Goal: Task Accomplishment & Management: Use online tool/utility

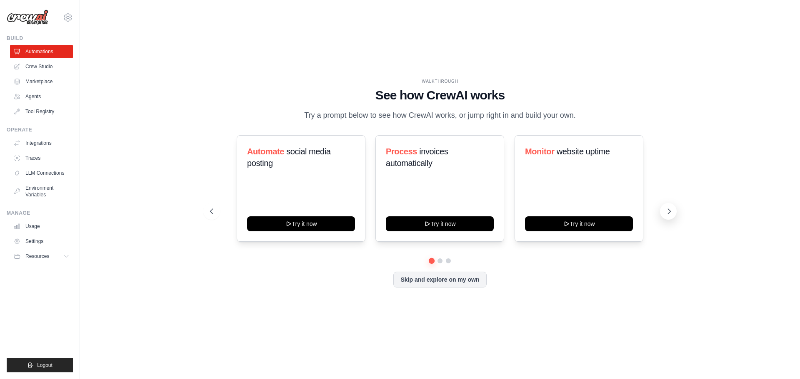
click at [671, 212] on icon at bounding box center [669, 211] width 8 height 8
click at [671, 215] on icon at bounding box center [669, 211] width 8 height 8
click at [214, 207] on icon at bounding box center [211, 211] width 8 height 8
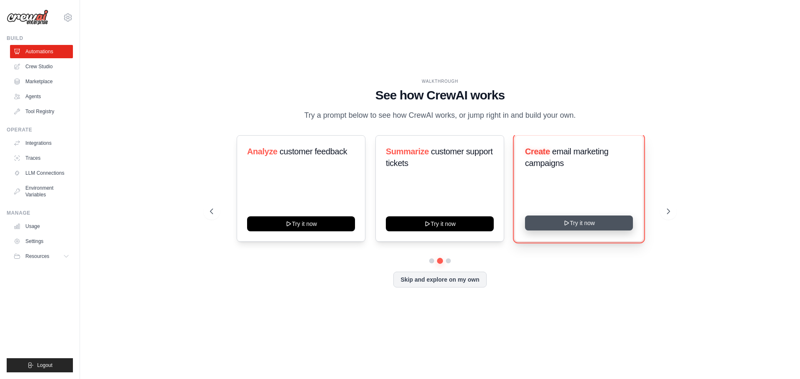
click at [562, 227] on button "Try it now" at bounding box center [579, 223] width 108 height 15
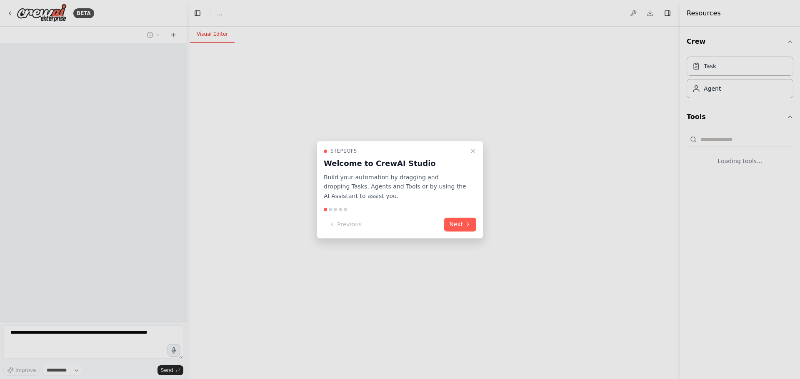
select select "****"
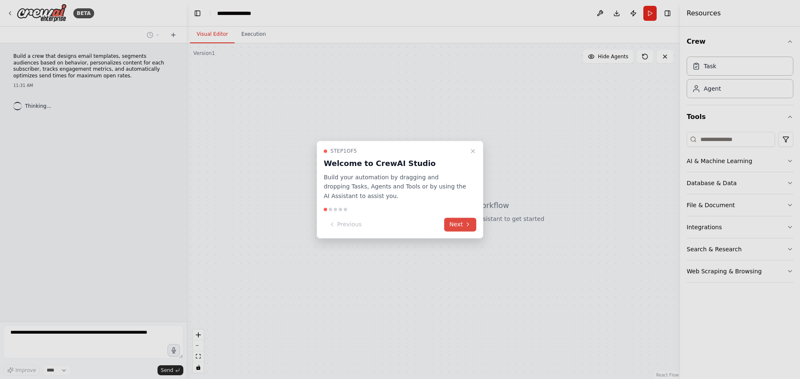
click at [463, 223] on button "Next" at bounding box center [460, 225] width 32 height 14
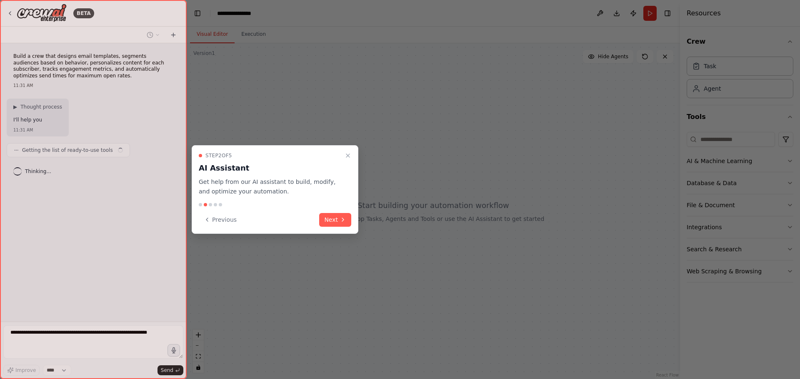
click at [335, 212] on div "Step 2 of 5 AI Assistant Get help from our AI assistant to build, modify, and o…" at bounding box center [275, 189] width 167 height 89
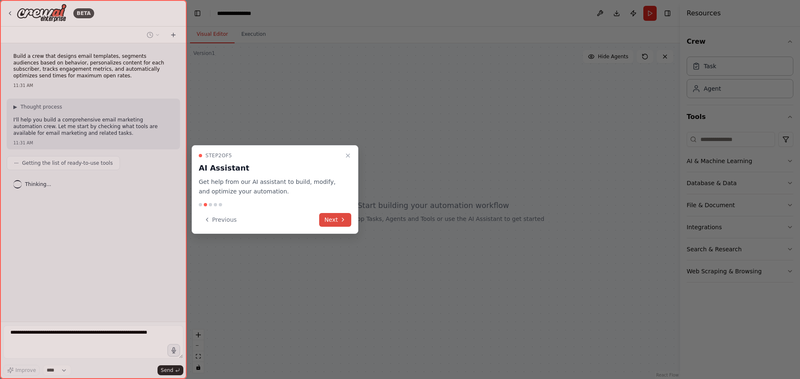
click at [336, 224] on button "Next" at bounding box center [335, 220] width 32 height 14
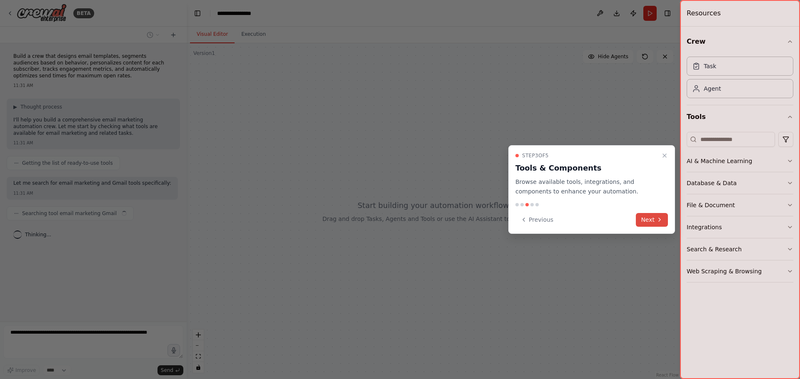
click at [657, 222] on icon at bounding box center [659, 220] width 7 height 7
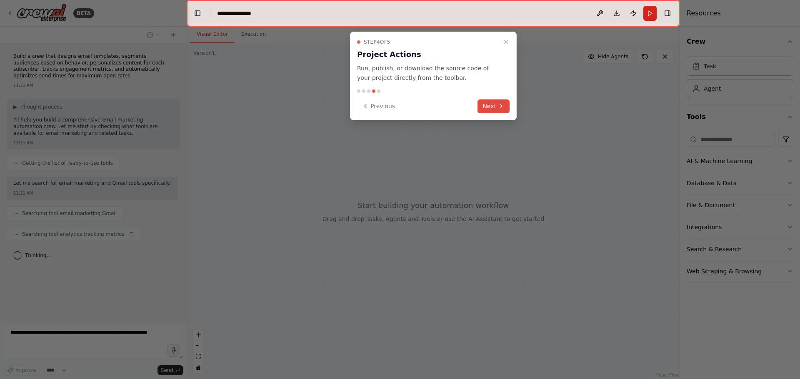
click at [494, 108] on button "Next" at bounding box center [493, 107] width 32 height 14
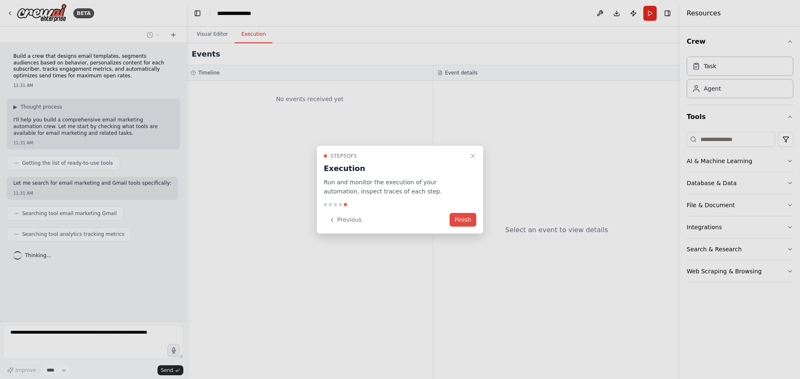
click at [459, 219] on button "Finish" at bounding box center [462, 220] width 27 height 14
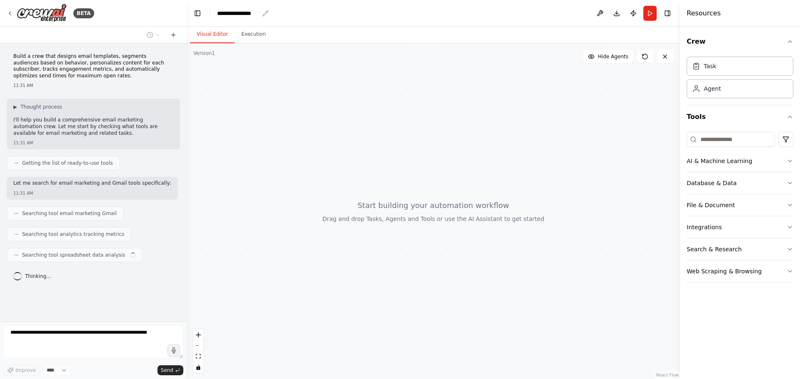
click at [258, 9] on div "**********" at bounding box center [238, 13] width 42 height 8
click at [337, 17] on header "**********" at bounding box center [433, 13] width 493 height 27
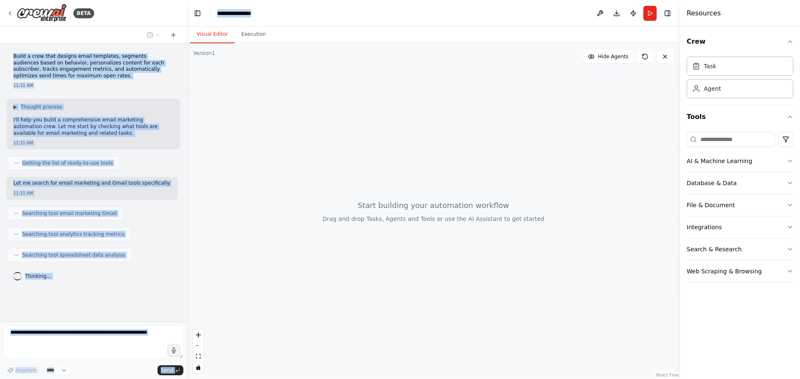
drag, startPoint x: 326, startPoint y: 15, endPoint x: 183, endPoint y: 12, distance: 142.9
click at [183, 12] on div "**********" at bounding box center [400, 189] width 800 height 379
click at [332, 24] on header "**********" at bounding box center [433, 13] width 493 height 27
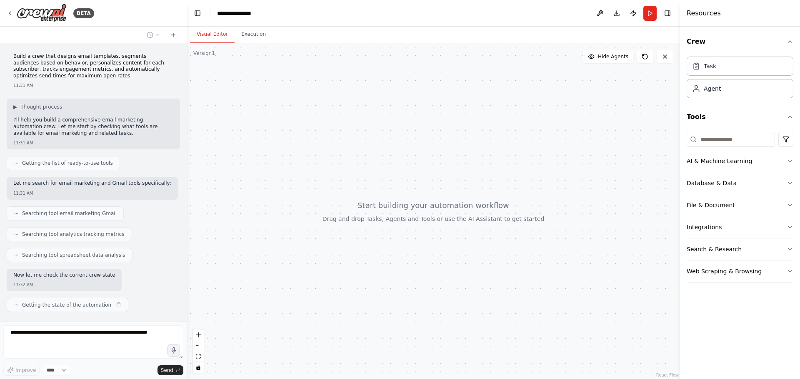
scroll to position [18, 0]
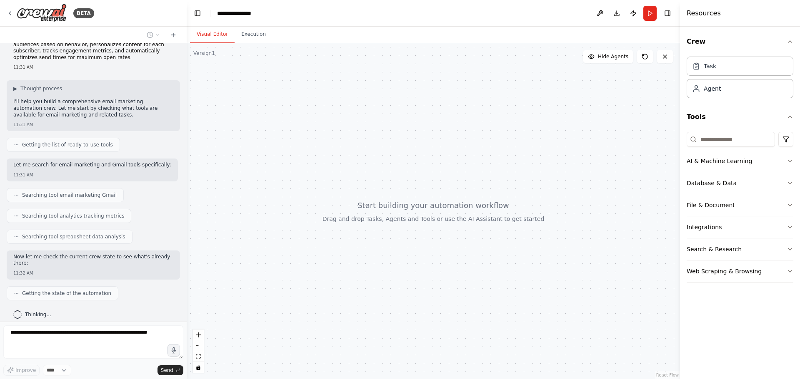
click at [266, 14] on header "**********" at bounding box center [433, 13] width 493 height 27
click at [484, 19] on header "**********" at bounding box center [433, 13] width 493 height 27
click at [258, 8] on header "**********" at bounding box center [433, 13] width 493 height 27
click at [257, 10] on div "**********" at bounding box center [238, 13] width 42 height 8
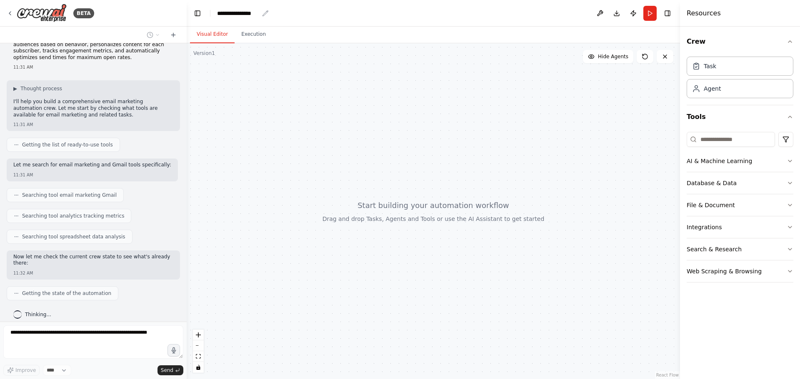
click at [257, 10] on div "**********" at bounding box center [238, 13] width 42 height 8
click at [258, 14] on div "**********" at bounding box center [248, 13] width 62 height 8
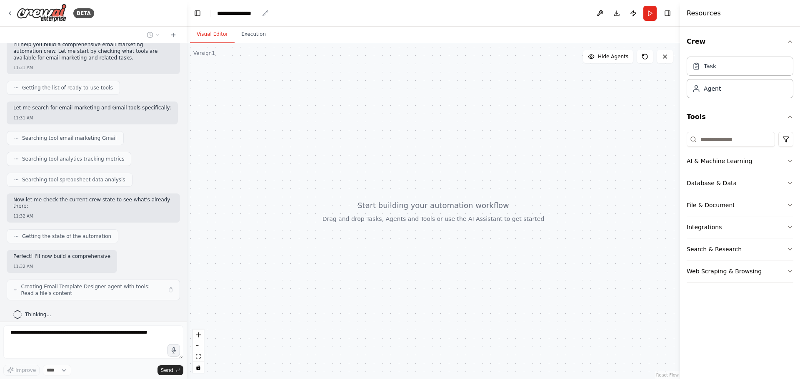
scroll to position [82, 0]
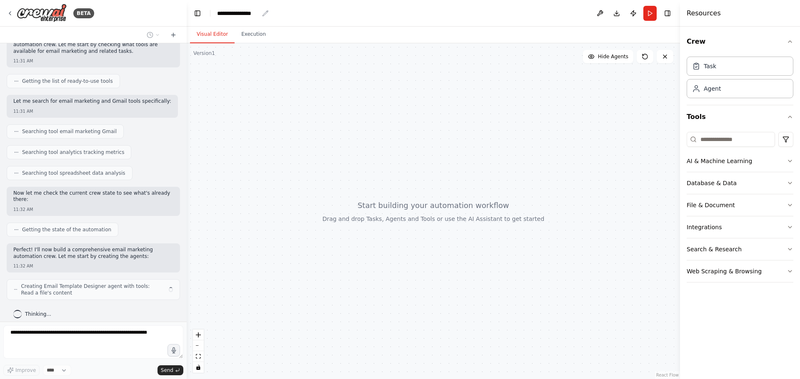
drag, startPoint x: 271, startPoint y: 12, endPoint x: 223, endPoint y: 12, distance: 48.3
click at [223, 12] on div "**********" at bounding box center [238, 13] width 42 height 8
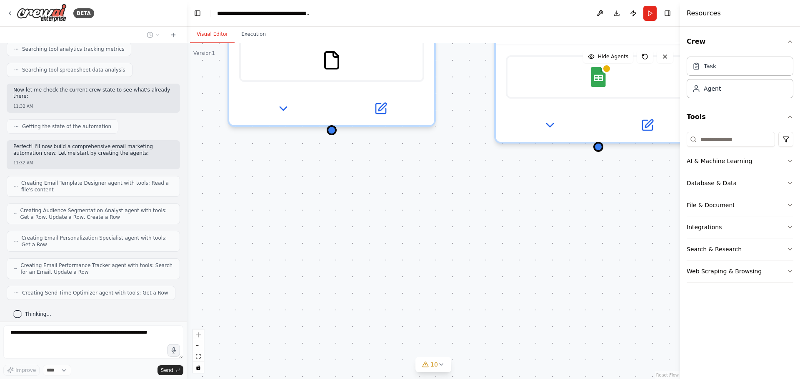
scroll to position [213, 0]
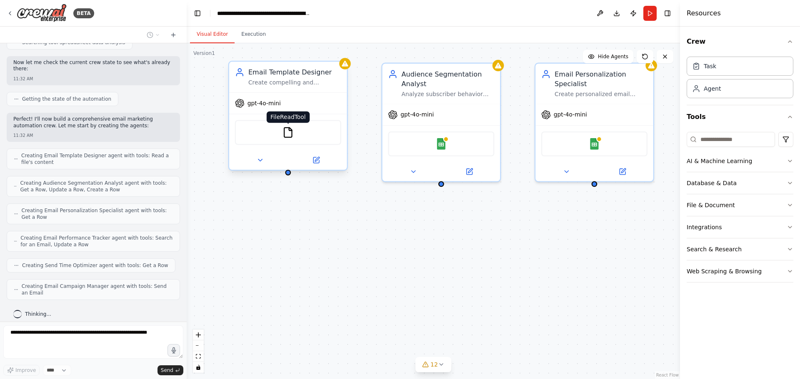
click at [284, 133] on img at bounding box center [288, 133] width 12 height 12
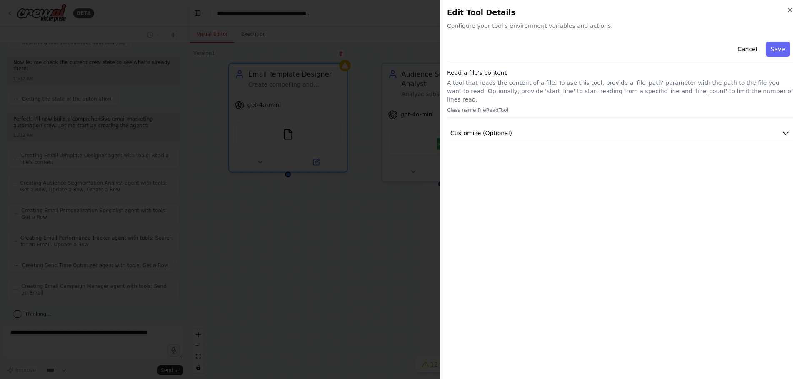
scroll to position [263, 0]
click at [354, 241] on div at bounding box center [400, 189] width 800 height 379
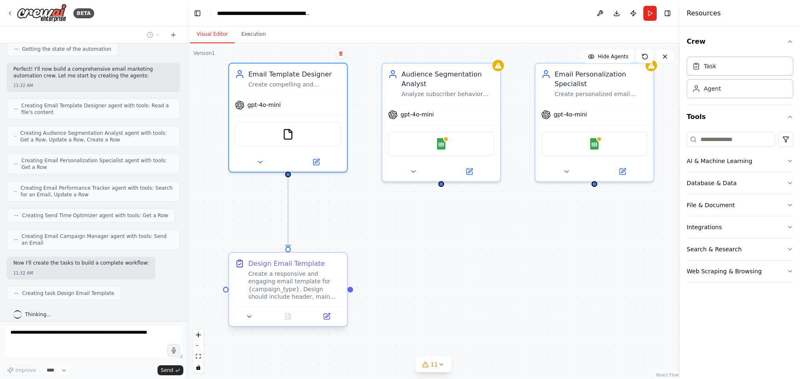
click at [309, 277] on div "Create a responsive and engaging email template for {campaign_type}. Design sho…" at bounding box center [294, 285] width 93 height 31
click at [332, 317] on button at bounding box center [326, 317] width 33 height 12
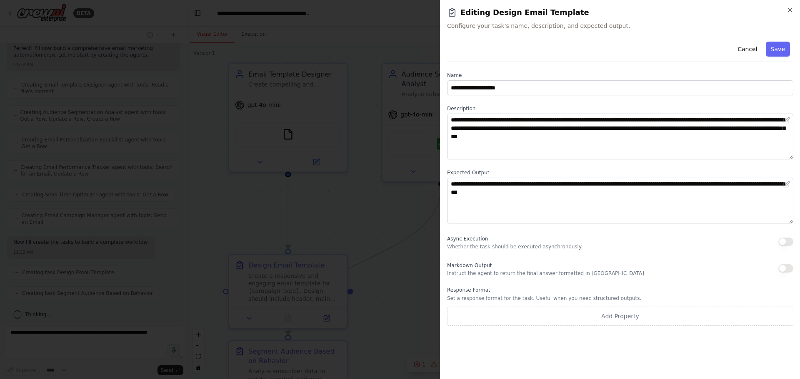
scroll to position [304, 0]
click at [401, 208] on div at bounding box center [400, 189] width 800 height 379
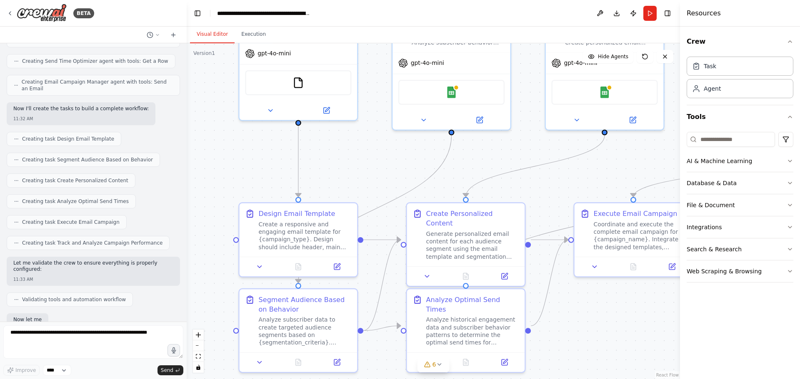
scroll to position [467, 0]
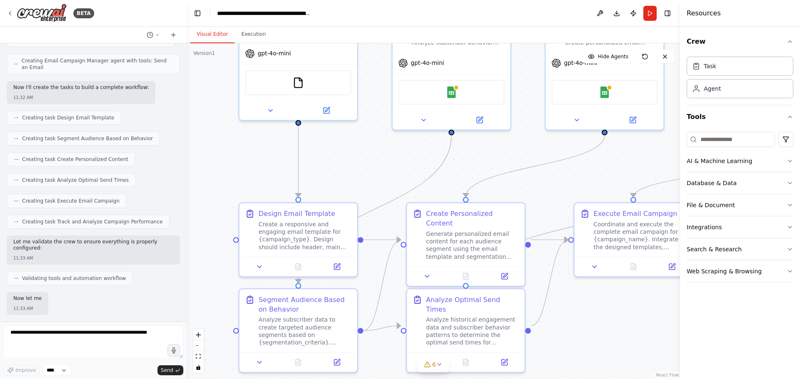
drag, startPoint x: 357, startPoint y: 219, endPoint x: 365, endPoint y: 180, distance: 40.4
click at [365, 180] on div ".deletable-edge-delete-btn { width: 20px; height: 20px; border: 0px solid #ffff…" at bounding box center [433, 211] width 493 height 336
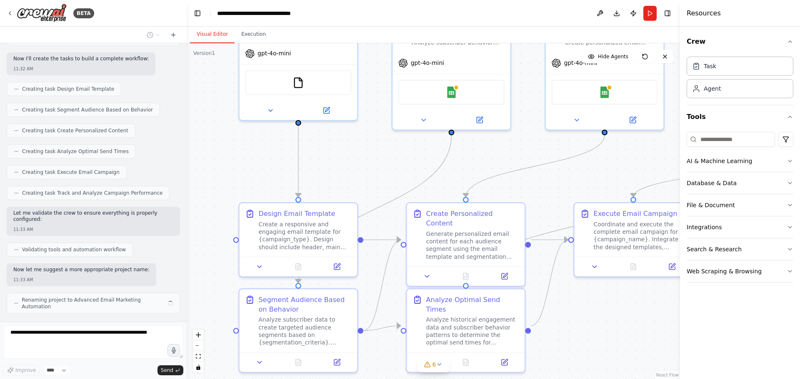
click at [365, 180] on div ".deletable-edge-delete-btn { width: 20px; height: 20px; border: 0px solid #ffff…" at bounding box center [433, 211] width 493 height 336
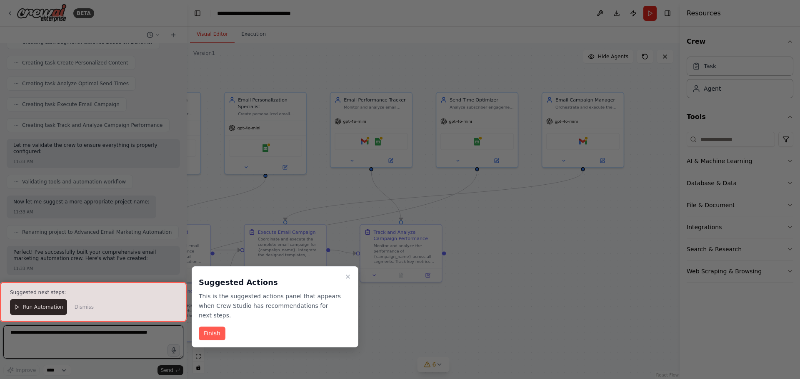
drag, startPoint x: 560, startPoint y: 297, endPoint x: 284, endPoint y: 302, distance: 276.2
click at [284, 302] on div "BETA Build a crew that designs email templates, segments audiences based on beh…" at bounding box center [400, 189] width 800 height 379
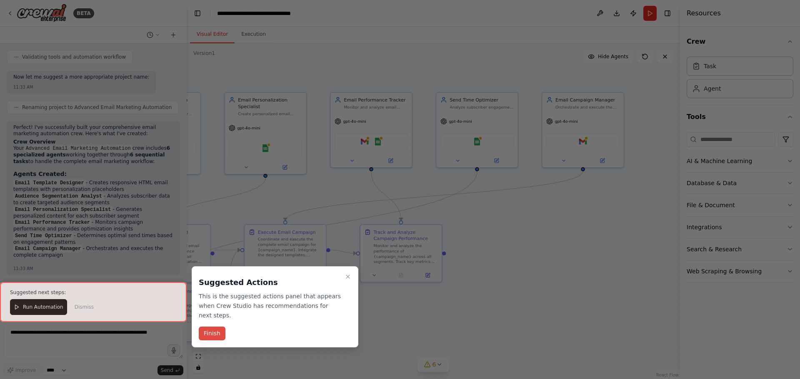
click at [208, 327] on button "Finish" at bounding box center [212, 334] width 27 height 14
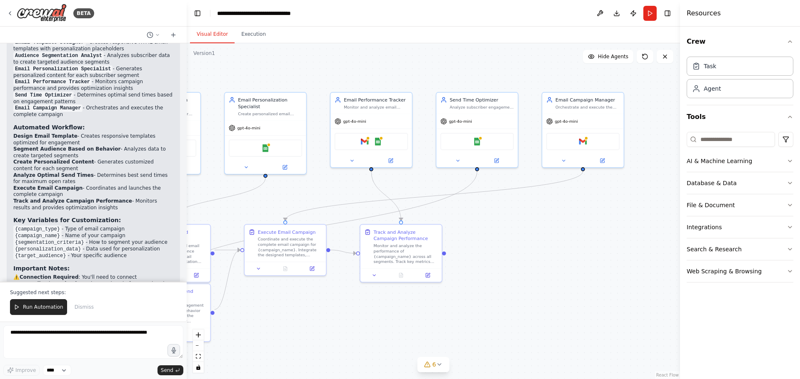
scroll to position [841, 0]
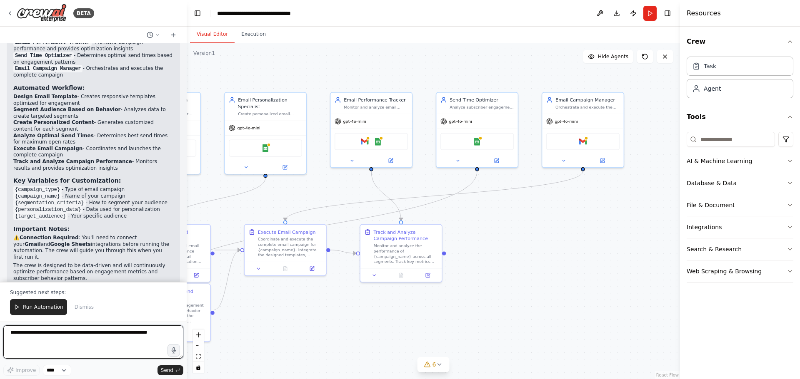
click at [85, 338] on textarea at bounding box center [93, 342] width 180 height 33
paste textarea "**********"
click at [128, 333] on textarea "**********" at bounding box center [93, 342] width 180 height 33
click at [27, 332] on textarea "**********" at bounding box center [93, 342] width 180 height 33
type textarea "**********"
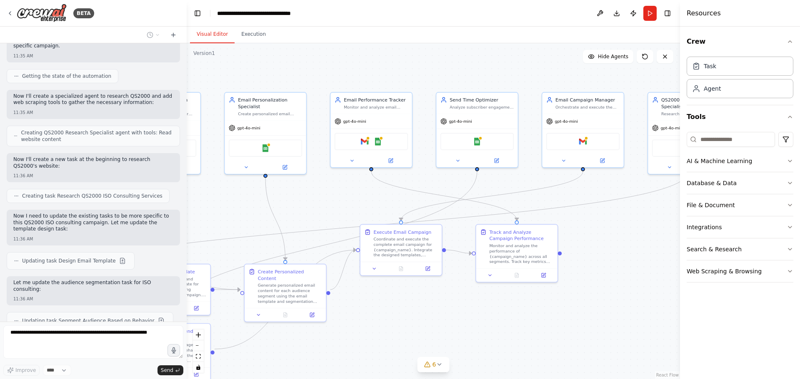
scroll to position [1227, 0]
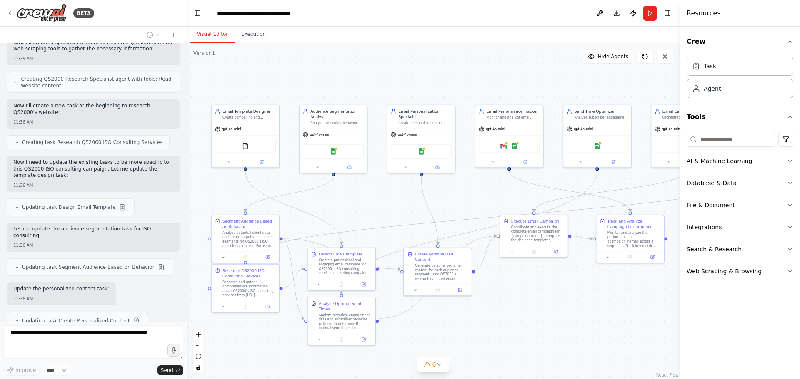
drag, startPoint x: 305, startPoint y: 212, endPoint x: 454, endPoint y: 200, distance: 149.6
click at [454, 200] on div ".deletable-edge-delete-btn { width: 20px; height: 20px; border: 0px solid #ffff…" at bounding box center [433, 211] width 493 height 336
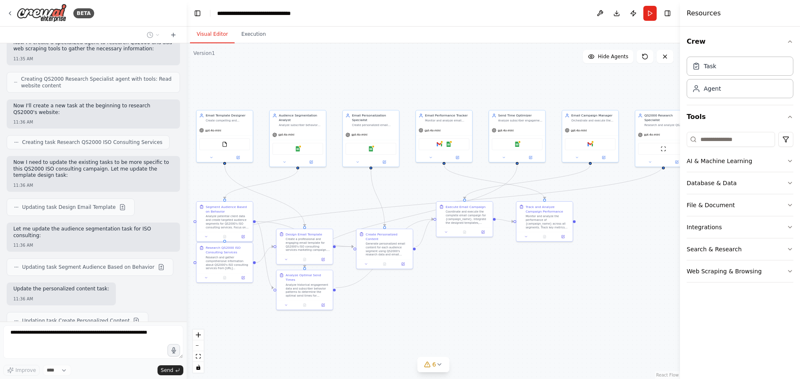
drag, startPoint x: 484, startPoint y: 213, endPoint x: 424, endPoint y: 200, distance: 61.8
click at [424, 200] on div ".deletable-edge-delete-btn { width: 20px; height: 20px; border: 0px solid #ffff…" at bounding box center [433, 211] width 493 height 336
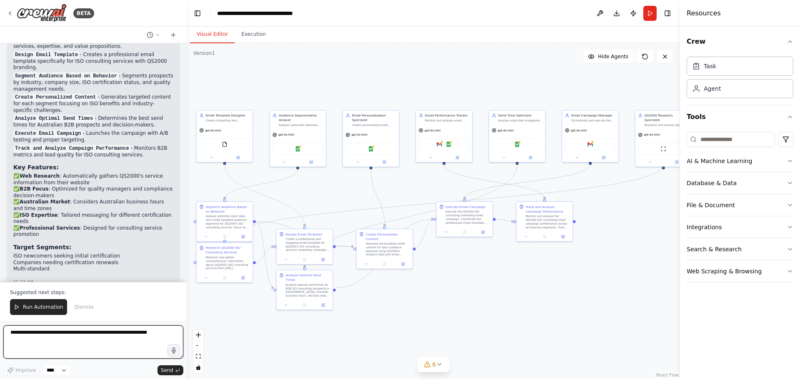
scroll to position [1841, 0]
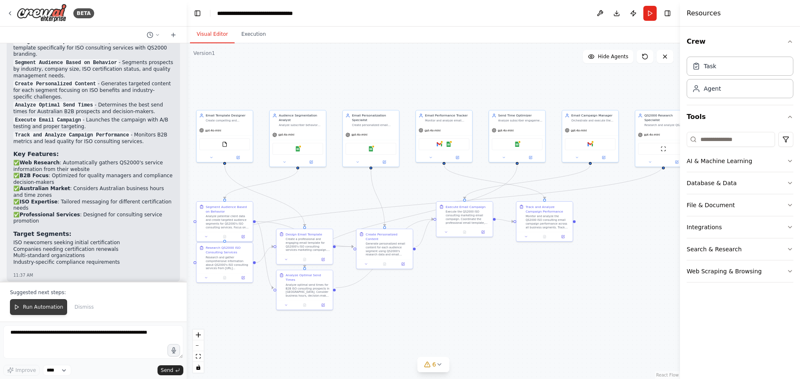
click at [37, 309] on span "Run Automation" at bounding box center [43, 307] width 40 height 7
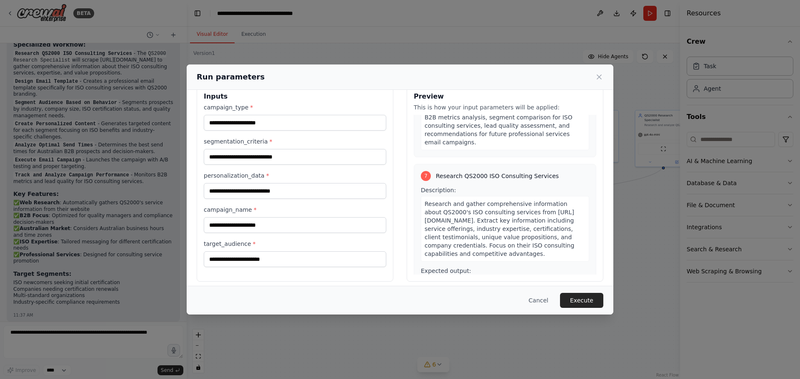
scroll to position [21, 0]
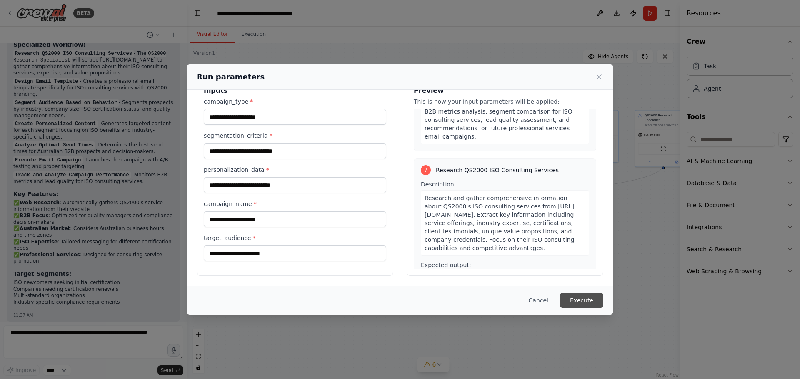
click at [586, 304] on button "Execute" at bounding box center [581, 300] width 43 height 15
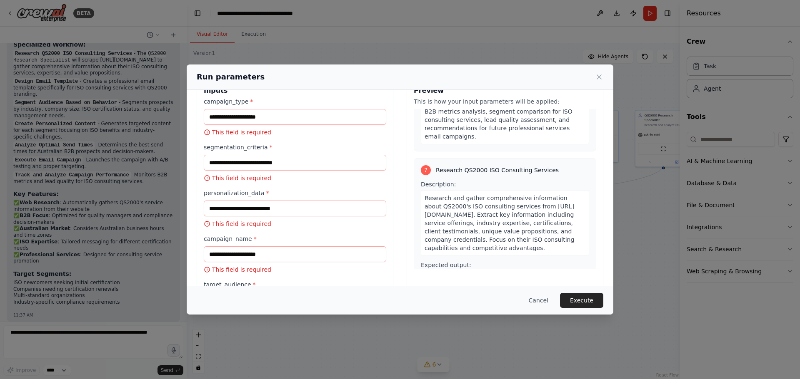
scroll to position [0, 0]
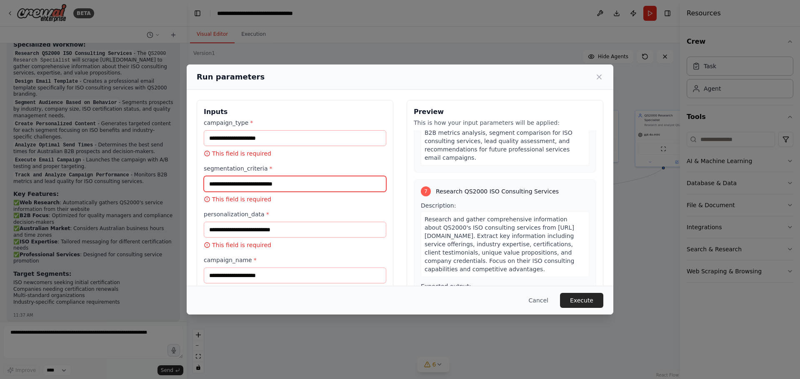
click at [273, 182] on input "segmentation_criteria *" at bounding box center [295, 184] width 182 height 16
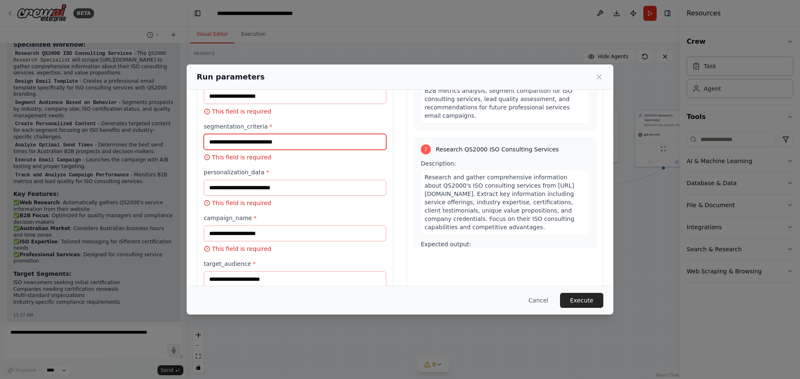
scroll to position [72, 0]
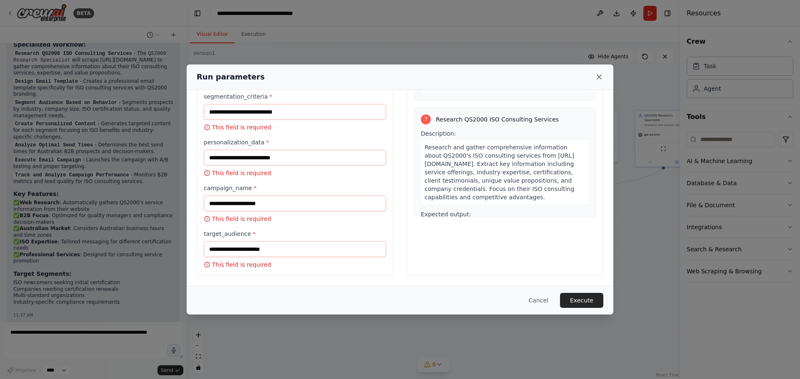
click at [598, 74] on icon at bounding box center [599, 77] width 8 height 8
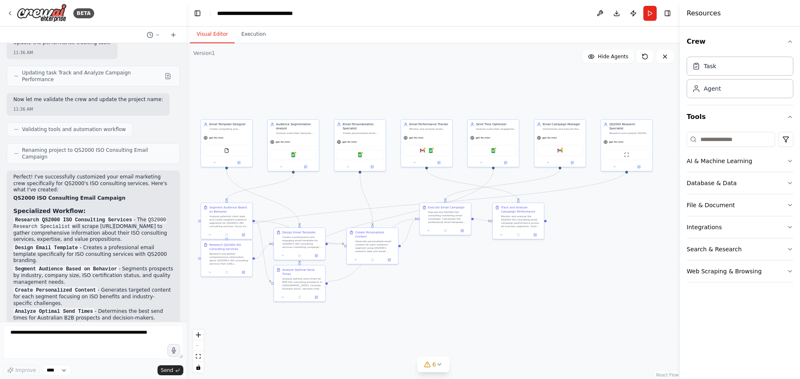
scroll to position [1801, 0]
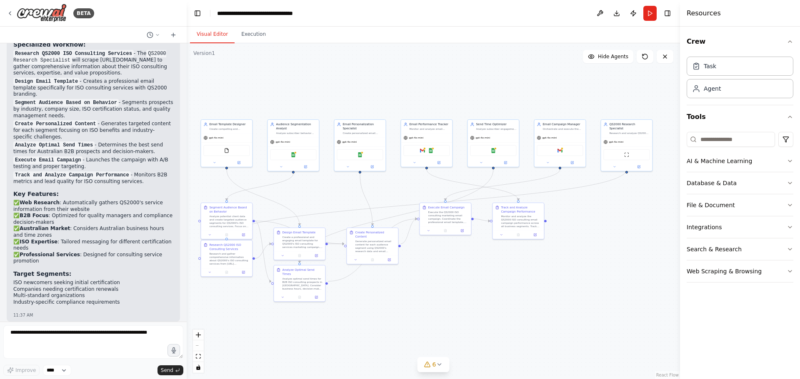
click at [128, 332] on p "The automation is ready to run! It will start by researching QS2000's website t…" at bounding box center [93, 348] width 160 height 32
click at [129, 339] on textarea at bounding box center [93, 342] width 180 height 33
click at [120, 332] on p "The automation is ready to run! It will start by researching QS2000's website t…" at bounding box center [93, 348] width 160 height 32
click at [83, 280] on li "ISO newcomers seeking initial certification" at bounding box center [93, 283] width 160 height 7
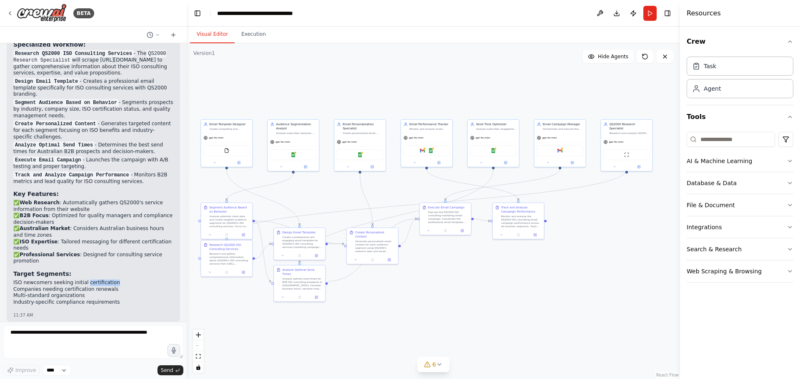
click at [83, 280] on li "ISO newcomers seeking initial certification" at bounding box center [93, 283] width 160 height 7
click at [231, 151] on div "FileReadTool" at bounding box center [226, 150] width 46 height 11
click at [230, 215] on div "Analyze potential client data and create targeted audience segments for QS2000'…" at bounding box center [229, 220] width 40 height 13
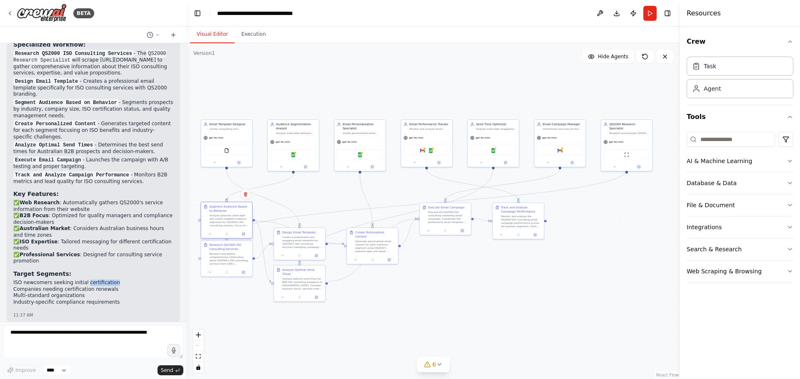
click at [230, 215] on div "Analyze potential client data and create targeted audience segments for QS2000'…" at bounding box center [229, 220] width 40 height 13
click at [109, 312] on div "11:37 AM" at bounding box center [93, 315] width 160 height 6
click at [55, 337] on textarea at bounding box center [93, 342] width 180 height 33
type textarea "**********"
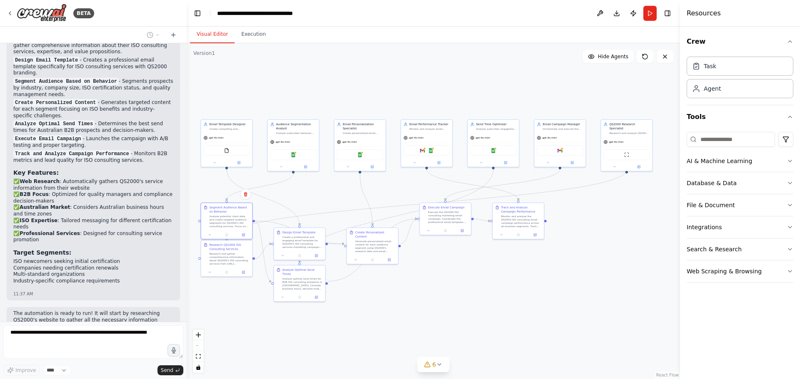
scroll to position [1851, 0]
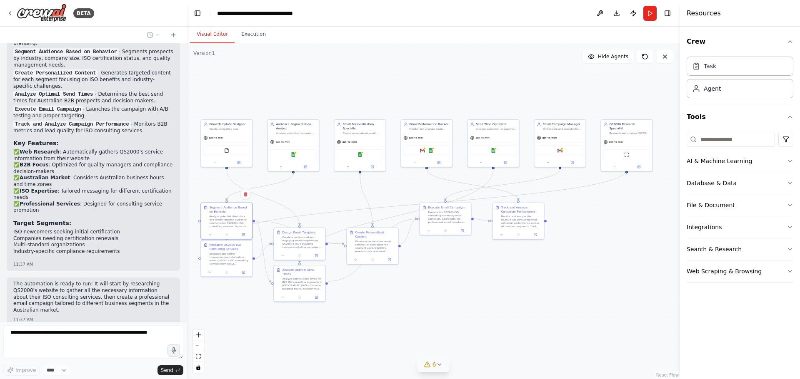
click at [433, 369] on button "6" at bounding box center [433, 364] width 32 height 15
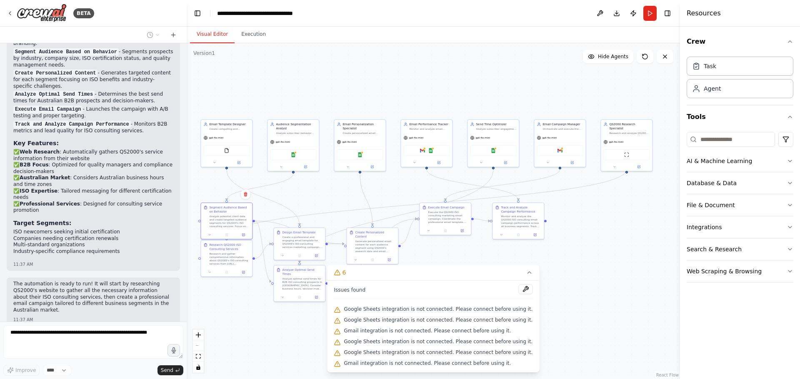
click at [399, 312] on span "Google Sheets integration is not connected. Please connect before using it." at bounding box center [438, 309] width 189 height 7
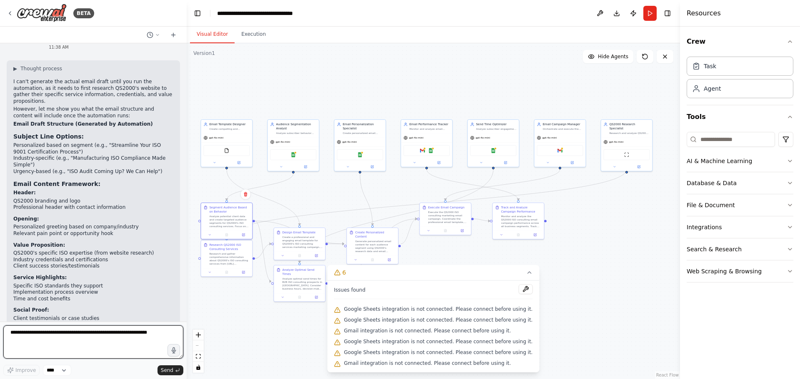
scroll to position [2209, 0]
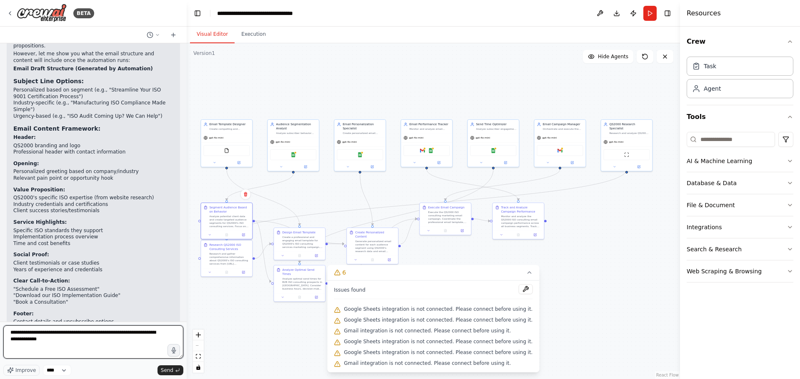
type textarea "**********"
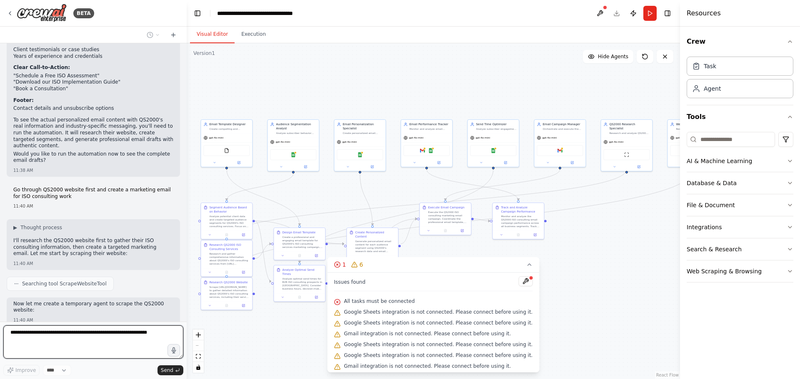
scroll to position [2470, 0]
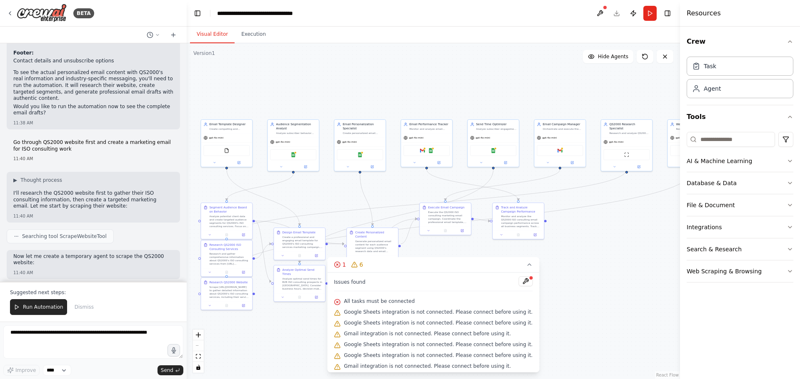
click at [23, 298] on div "Suggested next steps: Run Automation Dismiss" at bounding box center [93, 302] width 187 height 40
click at [28, 310] on span "Run Automation" at bounding box center [43, 307] width 40 height 7
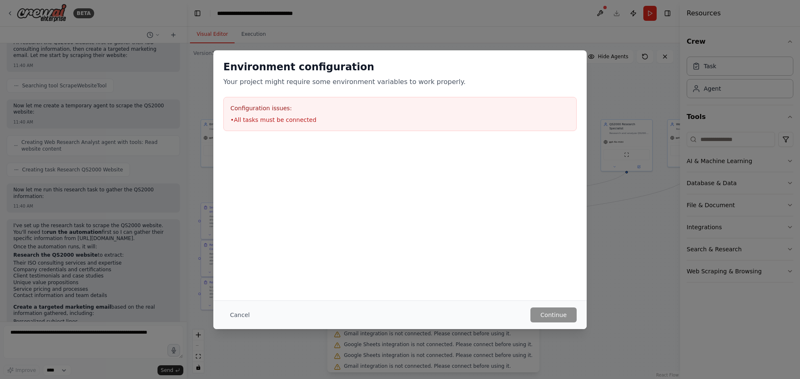
scroll to position [2627, 0]
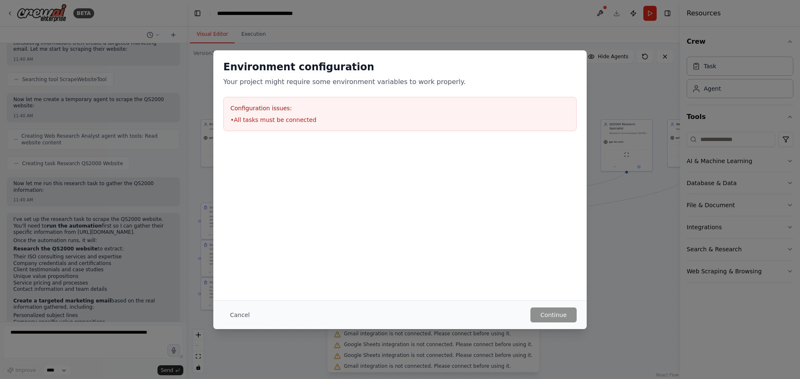
click at [297, 117] on li "• All tasks must be connected" at bounding box center [399, 120] width 339 height 8
click at [240, 314] on button "Cancel" at bounding box center [239, 315] width 33 height 15
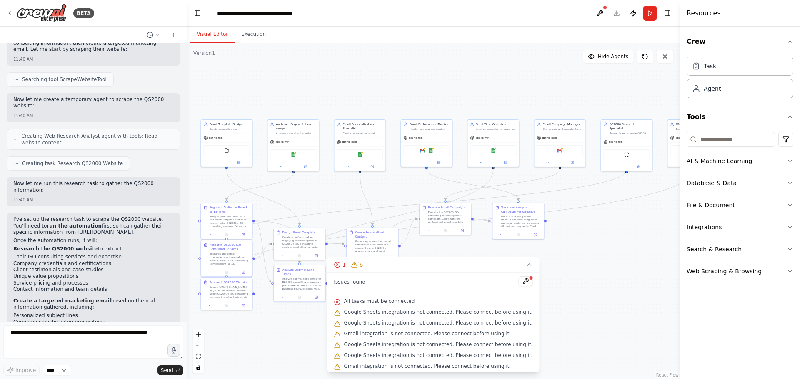
click at [73, 305] on div "I've set up the research task to scrape the QS2000 website. You'll need to run …" at bounding box center [93, 308] width 173 height 190
drag, startPoint x: 60, startPoint y: 288, endPoint x: 111, endPoint y: 289, distance: 51.2
click at [111, 372] on p "Please run the automation now and I'll be able to show you the complete marketi…" at bounding box center [93, 382] width 160 height 20
click at [518, 279] on button at bounding box center [525, 282] width 14 height 10
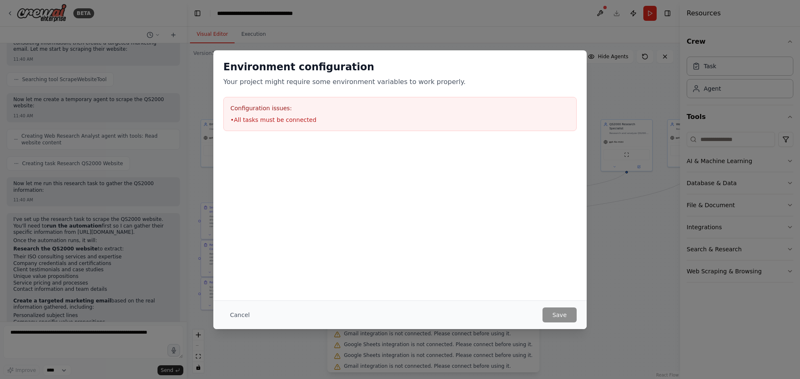
click at [364, 301] on div "Cancel Save" at bounding box center [399, 315] width 373 height 29
click at [442, 94] on div "Environment configuration Your project might require some environment variables…" at bounding box center [399, 95] width 373 height 91
click at [442, 103] on div "Configuration issues: • All tasks must be connected" at bounding box center [399, 114] width 353 height 34
click at [442, 104] on h3 "Configuration issues:" at bounding box center [399, 108] width 339 height 8
click at [279, 73] on h2 "Environment configuration" at bounding box center [399, 66] width 353 height 13
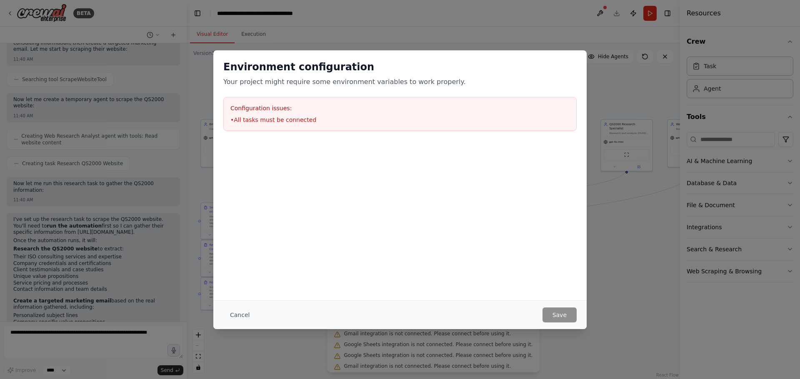
click at [235, 315] on button "Cancel" at bounding box center [239, 315] width 33 height 15
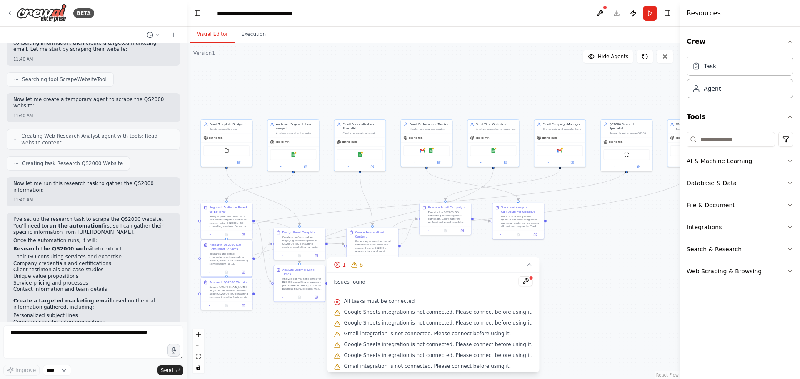
scroll to position [2, 0]
click at [333, 330] on div ".deletable-edge-delete-btn { width: 20px; height: 20px; border: 0px solid #ffff…" at bounding box center [433, 211] width 493 height 336
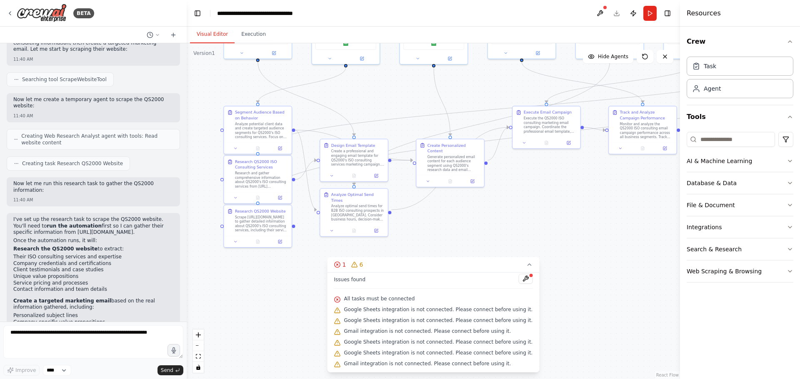
click at [361, 283] on div "Issues found" at bounding box center [433, 281] width 199 height 15
click at [9, 16] on icon at bounding box center [10, 13] width 7 height 7
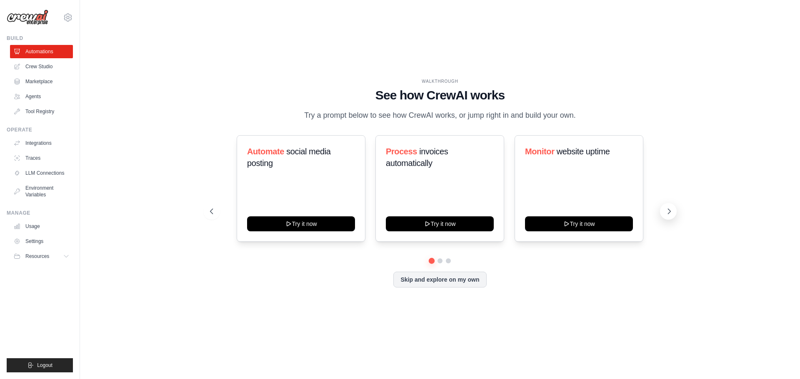
click at [669, 213] on icon at bounding box center [669, 211] width 2 height 5
click at [674, 213] on button at bounding box center [668, 211] width 17 height 17
click at [670, 212] on icon at bounding box center [669, 211] width 2 height 5
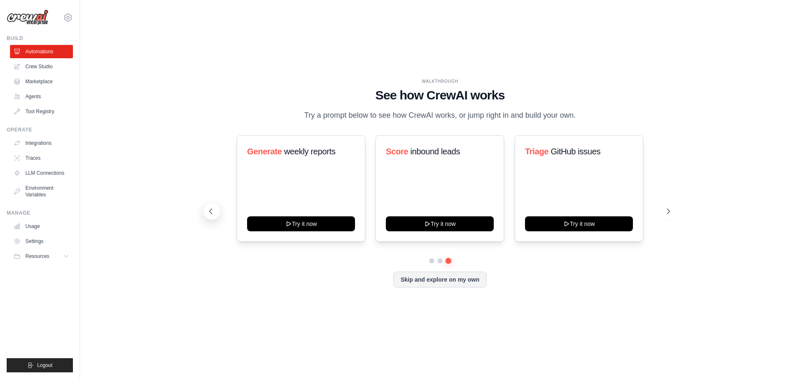
click at [212, 214] on icon at bounding box center [211, 211] width 8 height 8
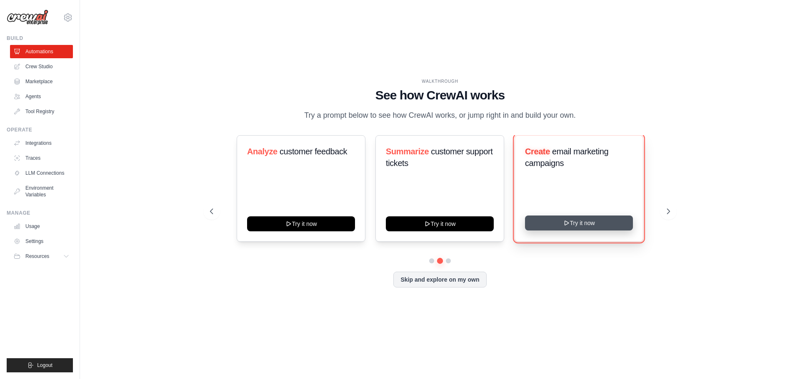
click at [609, 222] on button "Try it now" at bounding box center [579, 223] width 108 height 15
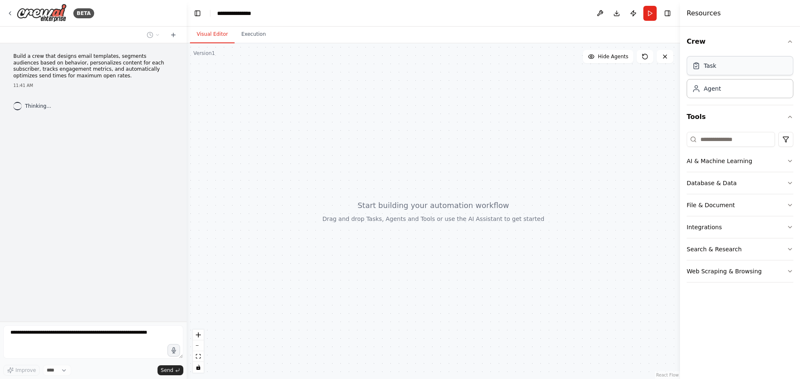
click at [709, 68] on div "Task" at bounding box center [709, 66] width 12 height 8
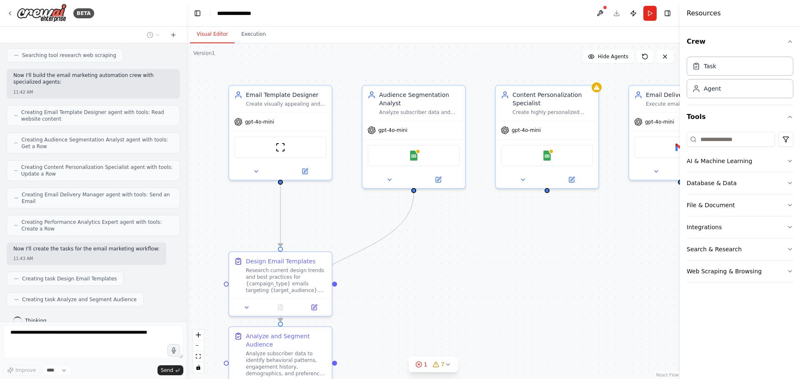
scroll to position [227, 0]
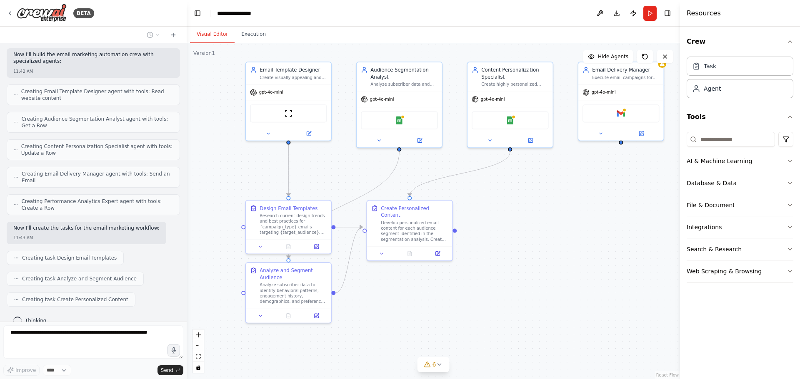
drag, startPoint x: 500, startPoint y: 274, endPoint x: 498, endPoint y: 225, distance: 49.2
click at [498, 225] on div ".deletable-edge-delete-btn { width: 20px; height: 20px; border: 0px solid #ffff…" at bounding box center [433, 211] width 493 height 336
click at [293, 210] on div "Design Email Templates" at bounding box center [288, 207] width 58 height 7
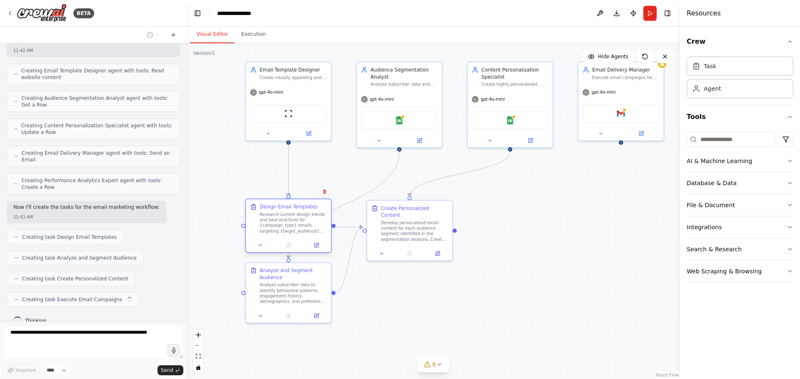
click at [293, 210] on div "Design Email Templates" at bounding box center [288, 207] width 58 height 7
click at [315, 249] on button at bounding box center [316, 246] width 24 height 8
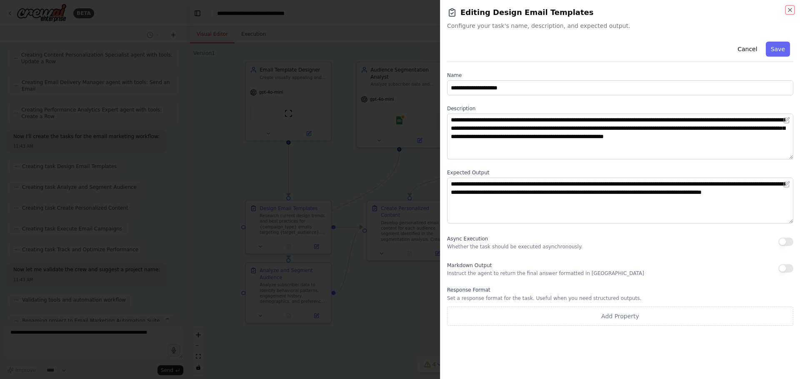
scroll to position [339, 0]
click at [787, 10] on icon "button" at bounding box center [789, 10] width 7 height 7
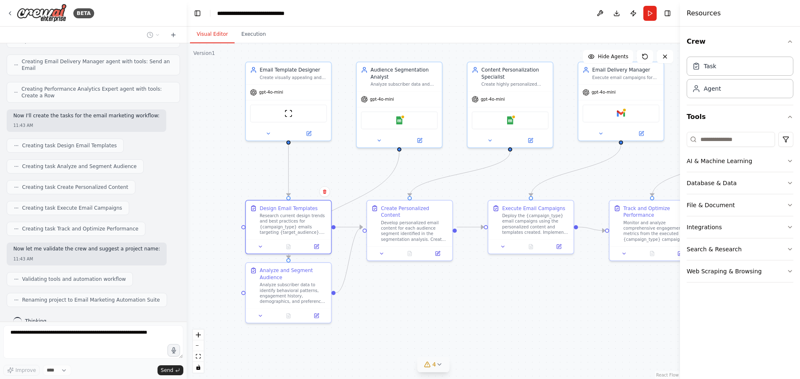
click at [435, 364] on span "4" at bounding box center [434, 365] width 4 height 8
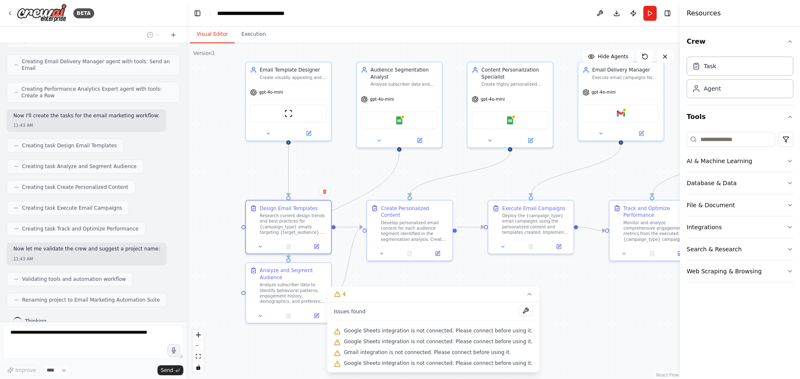
click at [410, 332] on span "Google Sheets integration is not connected. Please connect before using it." at bounding box center [438, 331] width 189 height 7
click at [541, 324] on div ".deletable-edge-delete-btn { width: 20px; height: 20px; border: 0px solid #ffff…" at bounding box center [433, 211] width 493 height 336
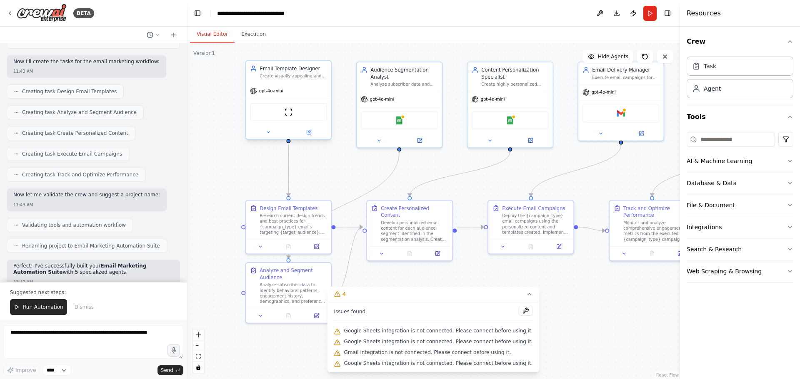
click at [279, 115] on div "ScrapeWebsiteTool" at bounding box center [288, 112] width 77 height 18
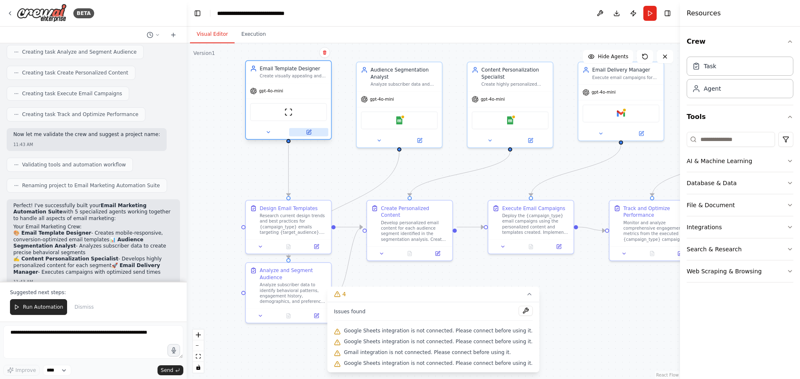
click at [307, 134] on icon at bounding box center [309, 132] width 4 height 4
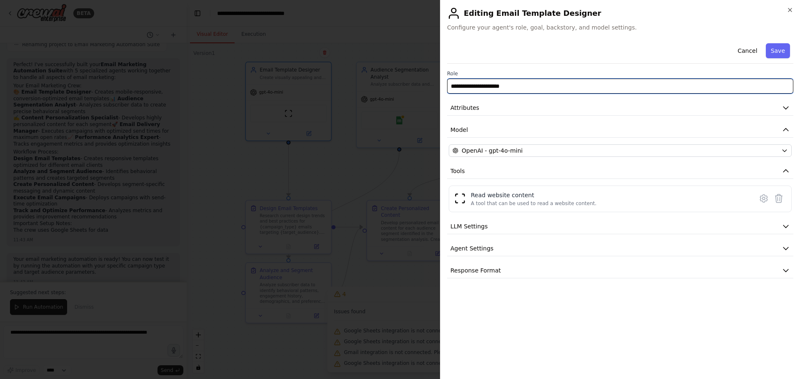
click at [507, 89] on input "**********" at bounding box center [620, 86] width 346 height 15
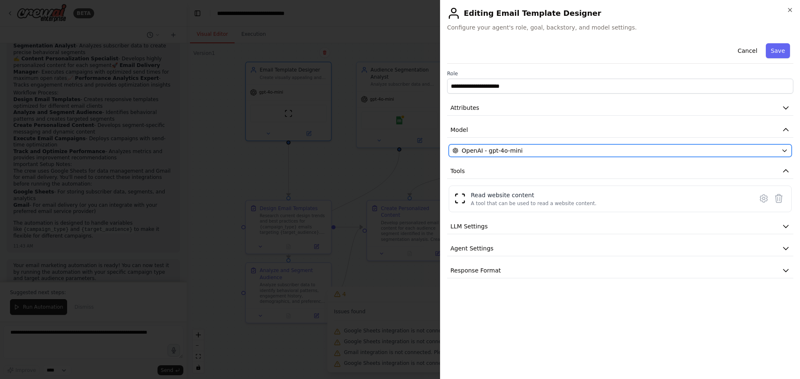
click at [558, 152] on div "OpenAI - gpt-4o-mini" at bounding box center [614, 151] width 325 height 8
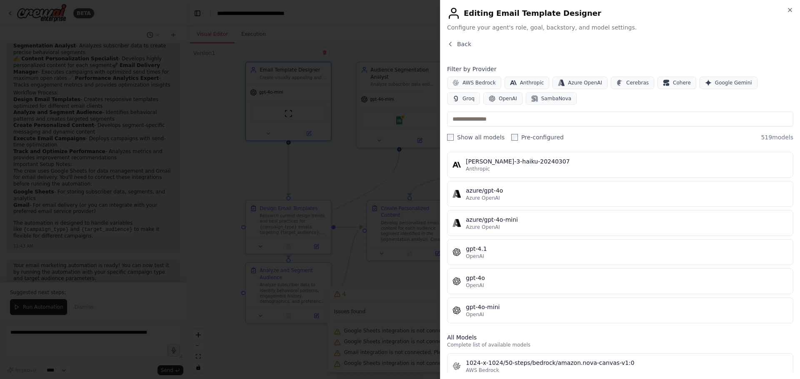
scroll to position [167, 0]
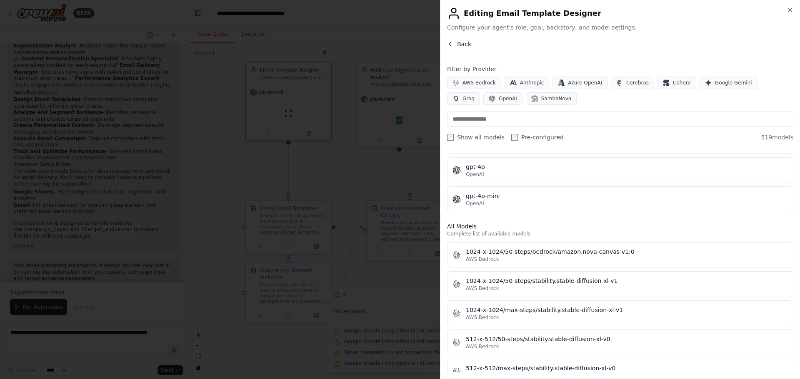
click at [455, 44] on button "Back" at bounding box center [459, 44] width 24 height 8
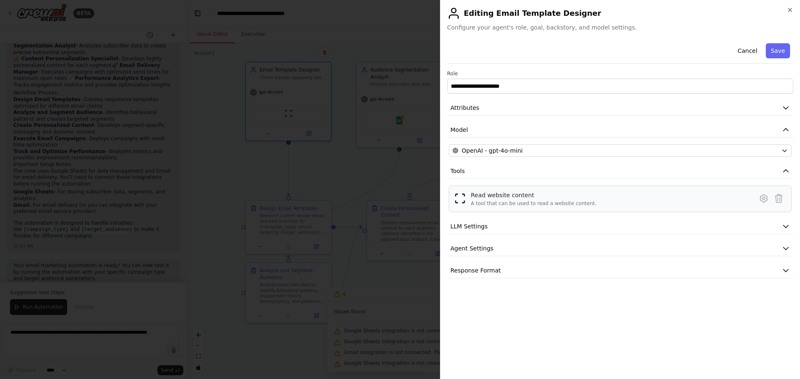
click at [499, 204] on div "A tool that can be used to read a website content." at bounding box center [534, 203] width 126 height 7
click at [469, 201] on div "Read website content A tool that can be used to read a website content." at bounding box center [620, 199] width 332 height 16
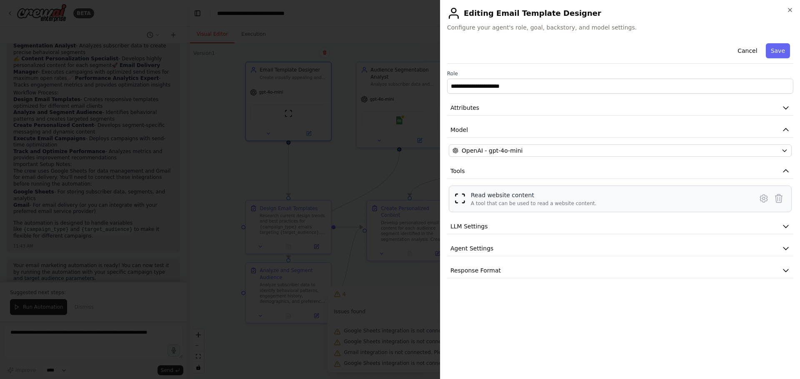
click at [597, 199] on div "Read website content A tool that can be used to read a website content." at bounding box center [611, 199] width 280 height 16
click at [741, 198] on div "Read website content A tool that can be used to read a website content." at bounding box center [611, 199] width 280 height 16
drag, startPoint x: 756, startPoint y: 196, endPoint x: 768, endPoint y: 195, distance: 12.5
click at [759, 196] on div "Read website content A tool that can be used to read a website content." at bounding box center [620, 199] width 332 height 16
click at [778, 195] on icon at bounding box center [778, 199] width 7 height 8
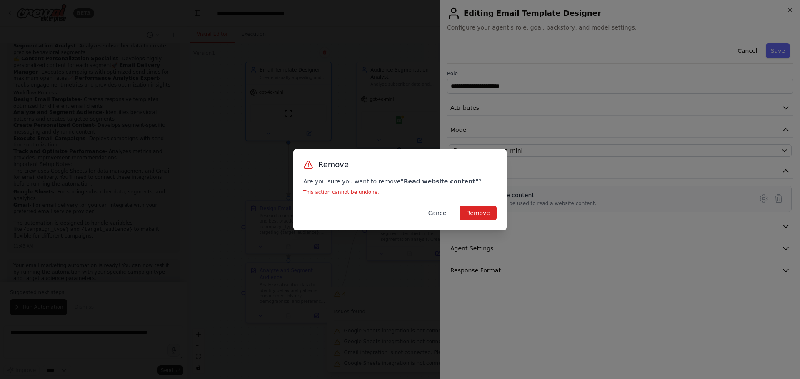
click at [446, 212] on button "Cancel" at bounding box center [438, 213] width 33 height 15
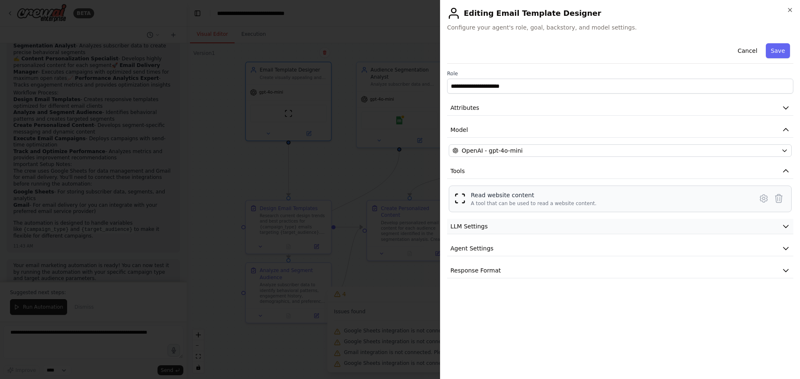
click at [463, 224] on span "LLM Settings" at bounding box center [468, 226] width 37 height 8
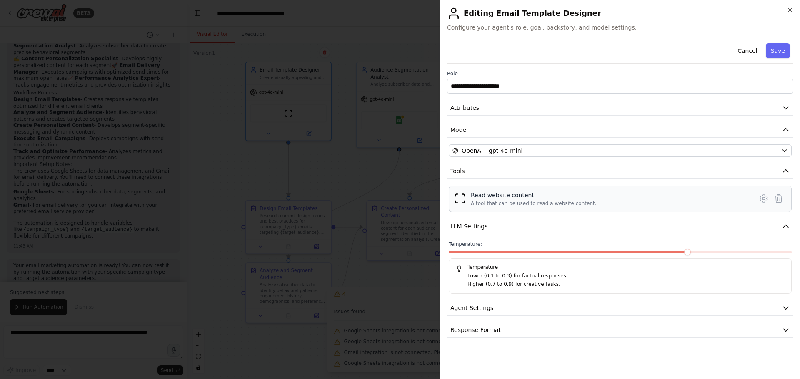
click at [512, 75] on label "Role" at bounding box center [620, 73] width 346 height 7
click at [531, 95] on div "**********" at bounding box center [620, 189] width 346 height 298
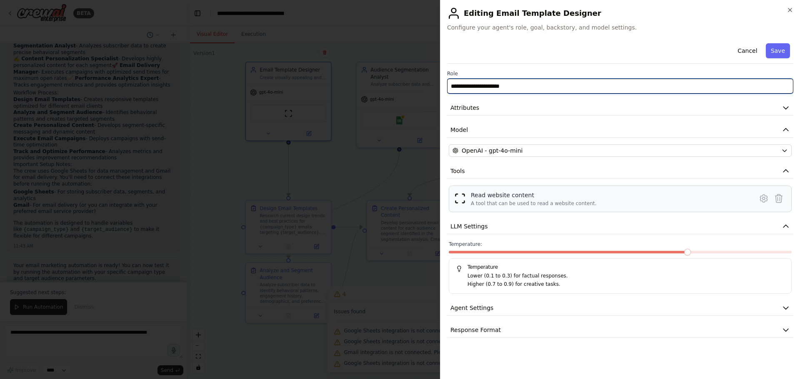
click at [522, 86] on input "**********" at bounding box center [620, 86] width 346 height 15
drag, startPoint x: 527, startPoint y: 89, endPoint x: 389, endPoint y: 96, distance: 138.5
click at [389, 96] on body "BETA Build a crew that designs email templates, segments audiences based on beh…" at bounding box center [400, 189] width 800 height 379
type input "**********"
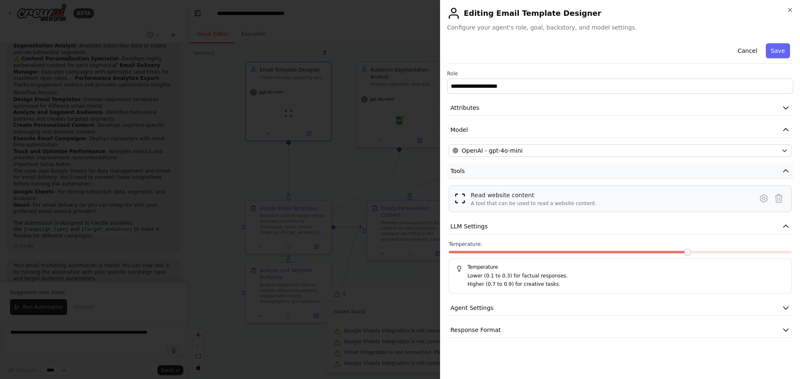
click at [615, 173] on button "Tools" at bounding box center [620, 171] width 346 height 15
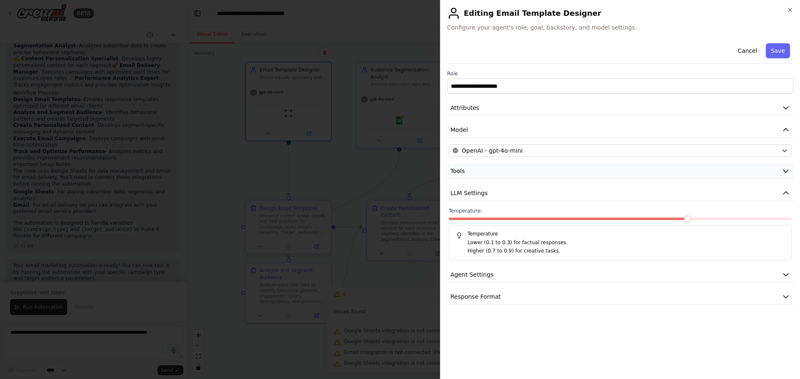
click at [584, 168] on button "Tools" at bounding box center [620, 171] width 346 height 15
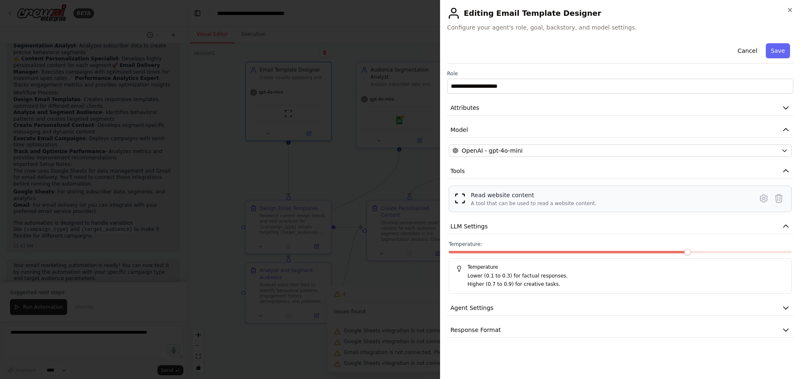
click at [562, 203] on div "A tool that can be used to read a website content." at bounding box center [534, 203] width 126 height 7
click at [504, 202] on div "A tool that can be used to read a website content." at bounding box center [534, 203] width 126 height 7
click at [762, 199] on icon at bounding box center [763, 198] width 2 height 2
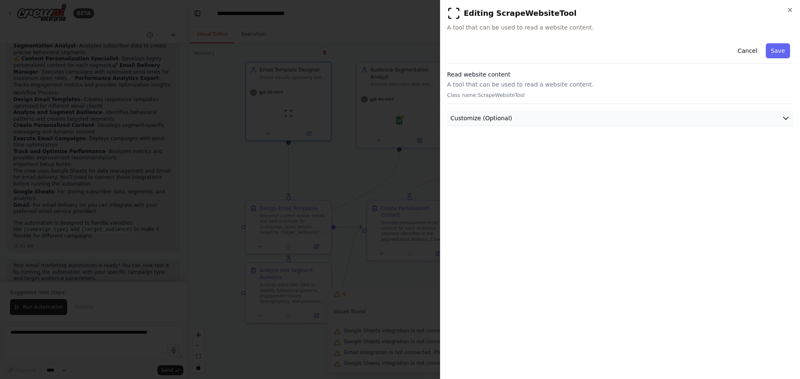
click at [542, 114] on button "Customize (Optional)" at bounding box center [620, 118] width 346 height 15
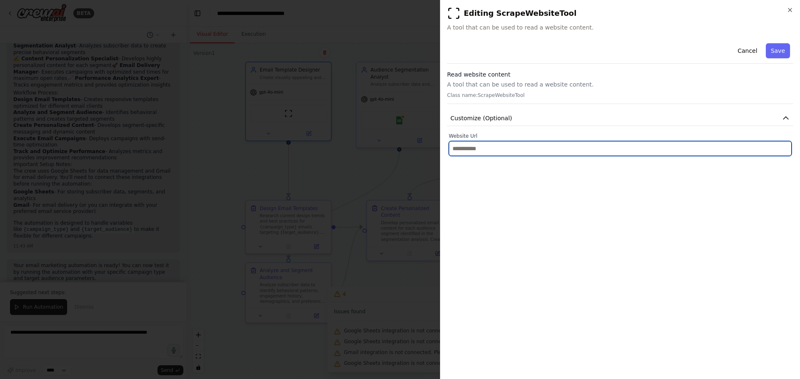
click at [510, 145] on input "text" at bounding box center [620, 148] width 343 height 15
paste input "**********"
type input "**********"
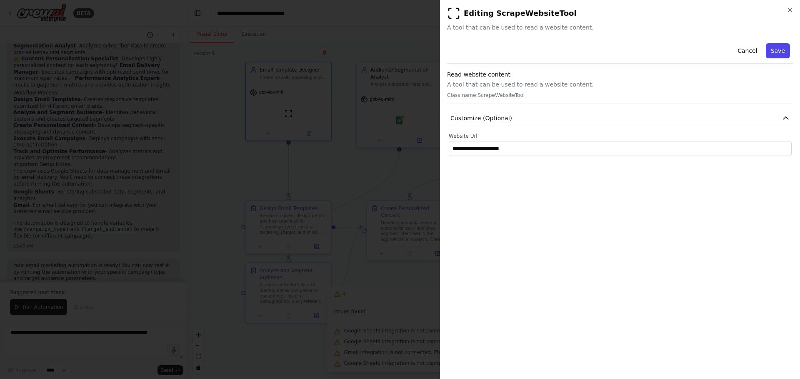
click at [776, 54] on button "Save" at bounding box center [778, 50] width 24 height 15
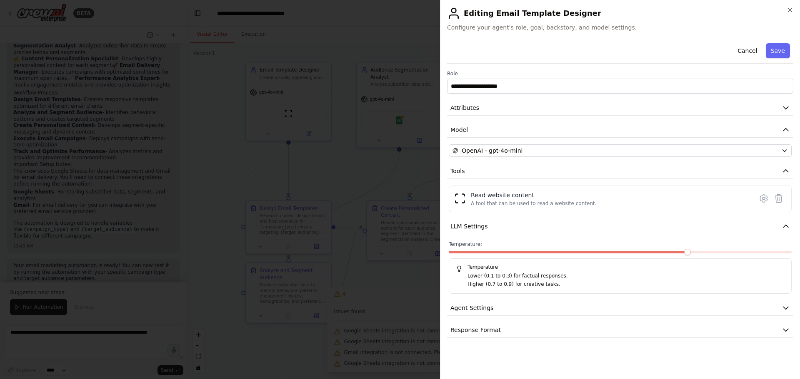
click at [541, 283] on p "Higher (0.7 to 0.9) for creative tasks." at bounding box center [625, 285] width 317 height 8
click at [526, 200] on div "A tool that can be used to read a website content." at bounding box center [534, 203] width 126 height 7
click at [763, 197] on icon at bounding box center [763, 198] width 2 height 2
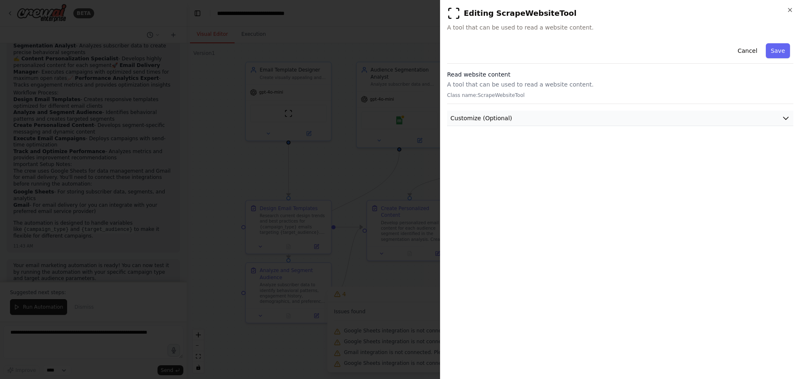
click at [544, 117] on button "Customize (Optional)" at bounding box center [620, 118] width 346 height 15
click at [523, 82] on p "A tool that can be used to read a website content." at bounding box center [620, 84] width 346 height 8
click at [785, 53] on button "Save" at bounding box center [778, 50] width 24 height 15
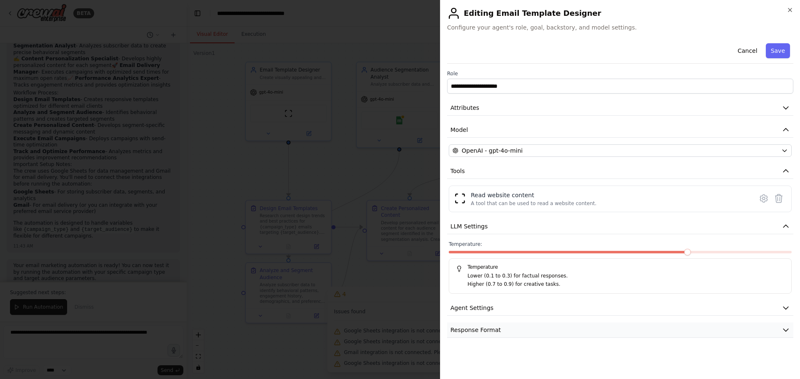
click at [593, 326] on button "Response Format" at bounding box center [620, 330] width 346 height 15
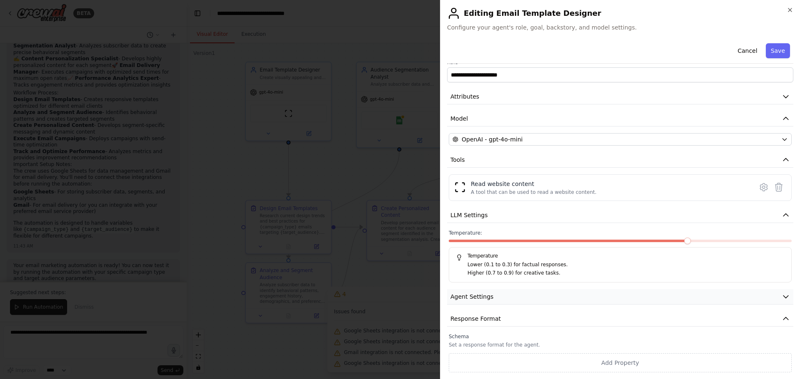
click at [566, 297] on button "Agent Settings" at bounding box center [620, 296] width 346 height 15
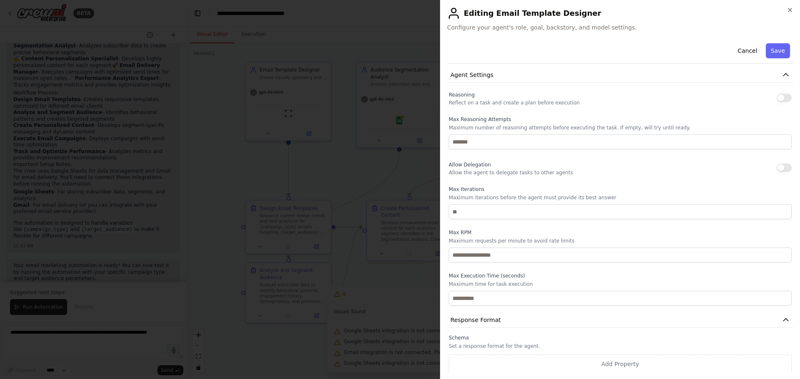
scroll to position [234, 0]
click at [768, 53] on button "Save" at bounding box center [778, 50] width 24 height 15
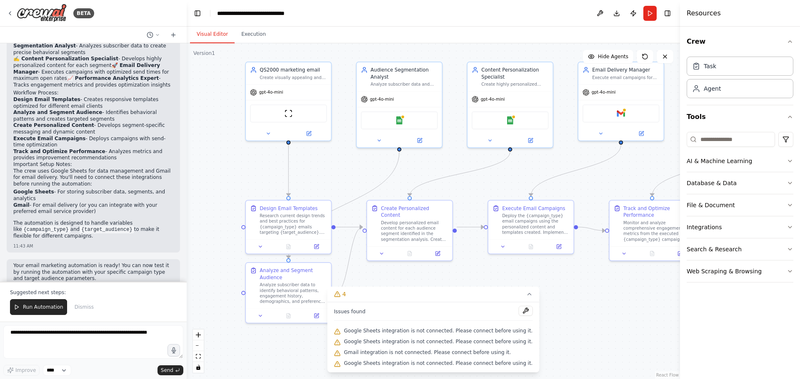
click at [237, 165] on div ".deletable-edge-delete-btn { width: 20px; height: 20px; border: 0px solid #ffff…" at bounding box center [433, 211] width 493 height 336
click at [411, 330] on span "Google Sheets integration is not connected. Please connect before using it." at bounding box center [438, 331] width 189 height 7
click at [294, 230] on div "Research current design trends and best practices for {campaign_type} emails ta…" at bounding box center [292, 223] width 67 height 22
click at [318, 247] on icon at bounding box center [316, 245] width 4 height 4
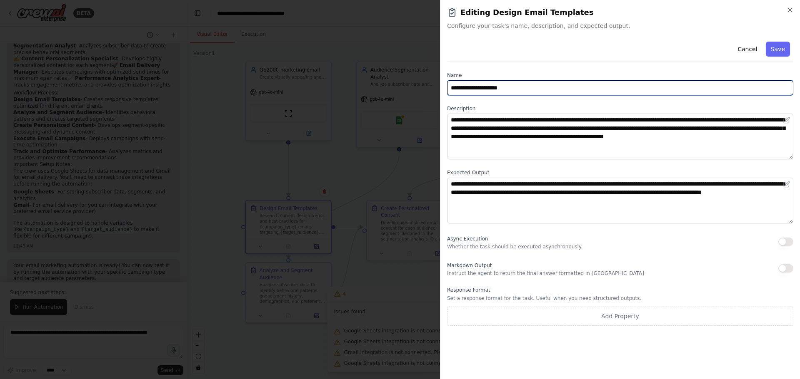
click at [571, 95] on input "**********" at bounding box center [620, 87] width 346 height 15
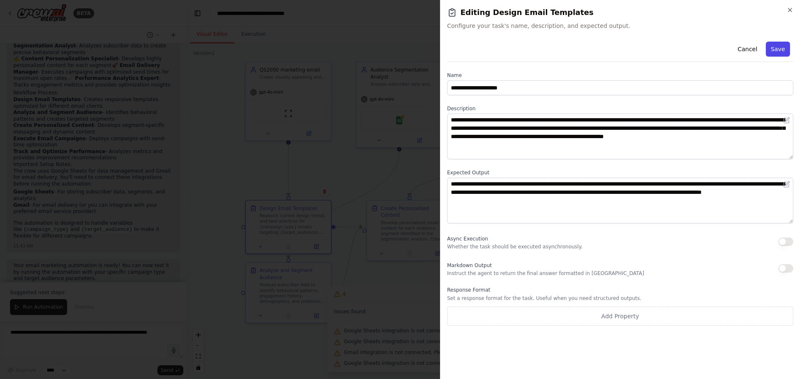
click at [779, 50] on button "Save" at bounding box center [778, 49] width 24 height 15
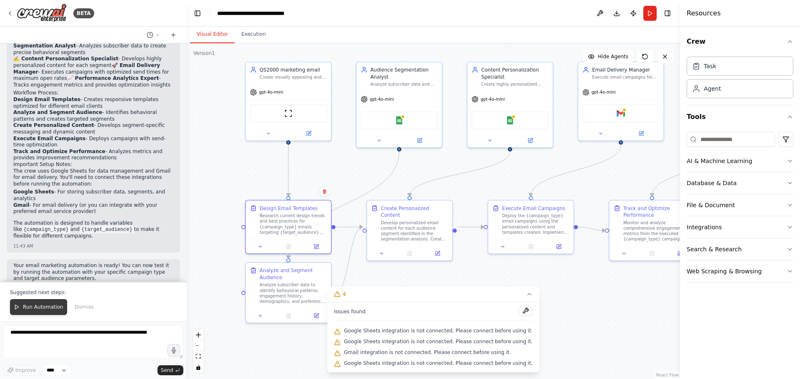
click at [47, 309] on span "Run Automation" at bounding box center [43, 307] width 40 height 7
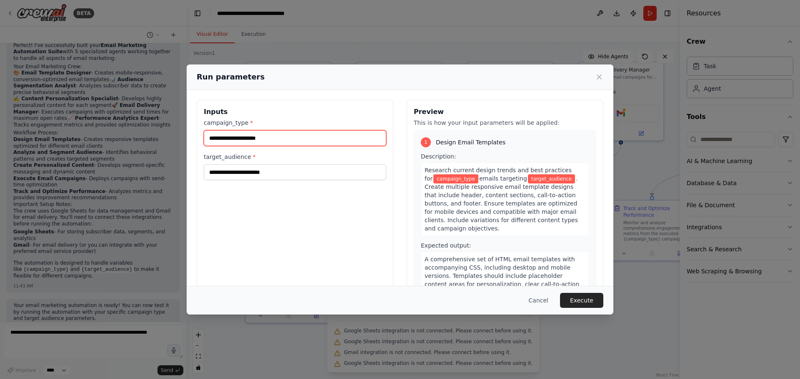
click at [272, 138] on input "campaign_type *" at bounding box center [295, 138] width 182 height 16
type input "*"
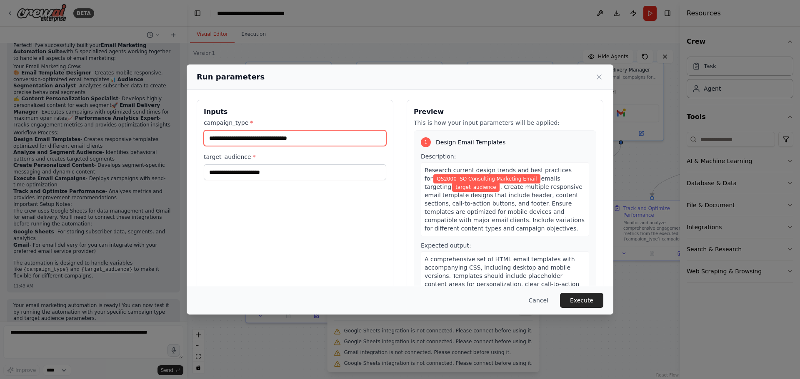
type input "**********"
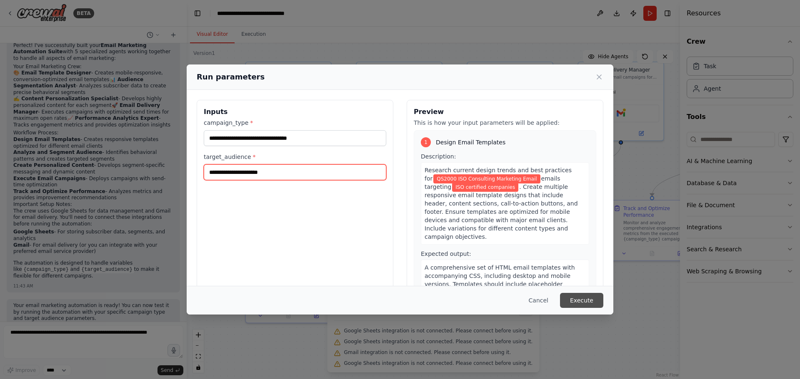
type input "**********"
click at [581, 303] on button "Execute" at bounding box center [581, 300] width 43 height 15
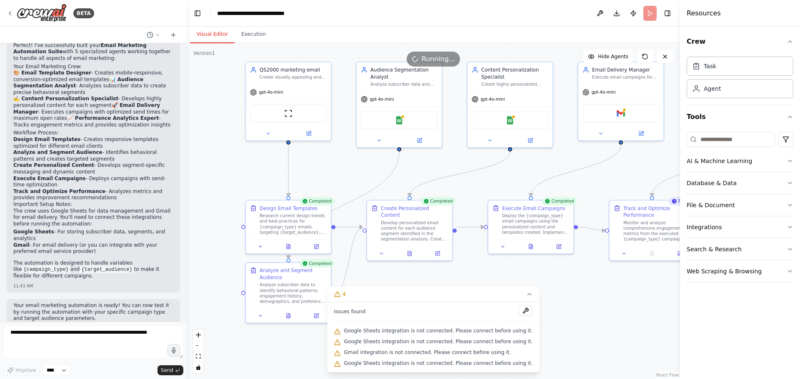
scroll to position [654, 0]
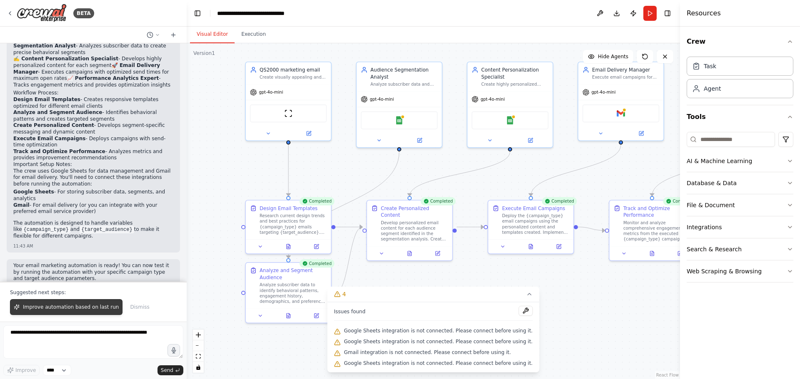
click at [67, 304] on button "Improve automation based on last run" at bounding box center [66, 307] width 112 height 16
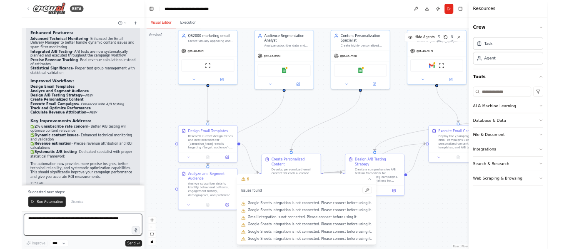
scroll to position [1524, 0]
